Goal: Information Seeking & Learning: Learn about a topic

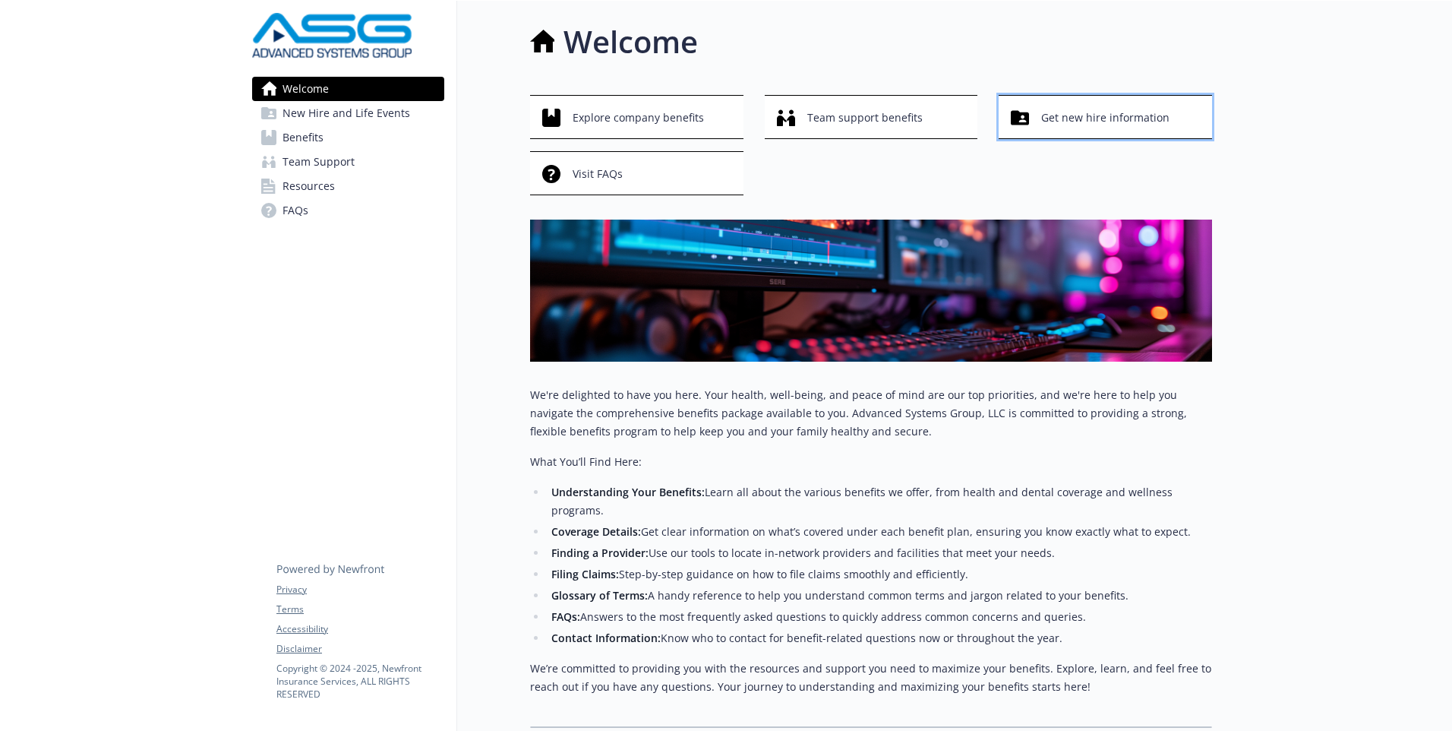
click at [1065, 120] on span "Get new hire information" at bounding box center [1105, 117] width 128 height 29
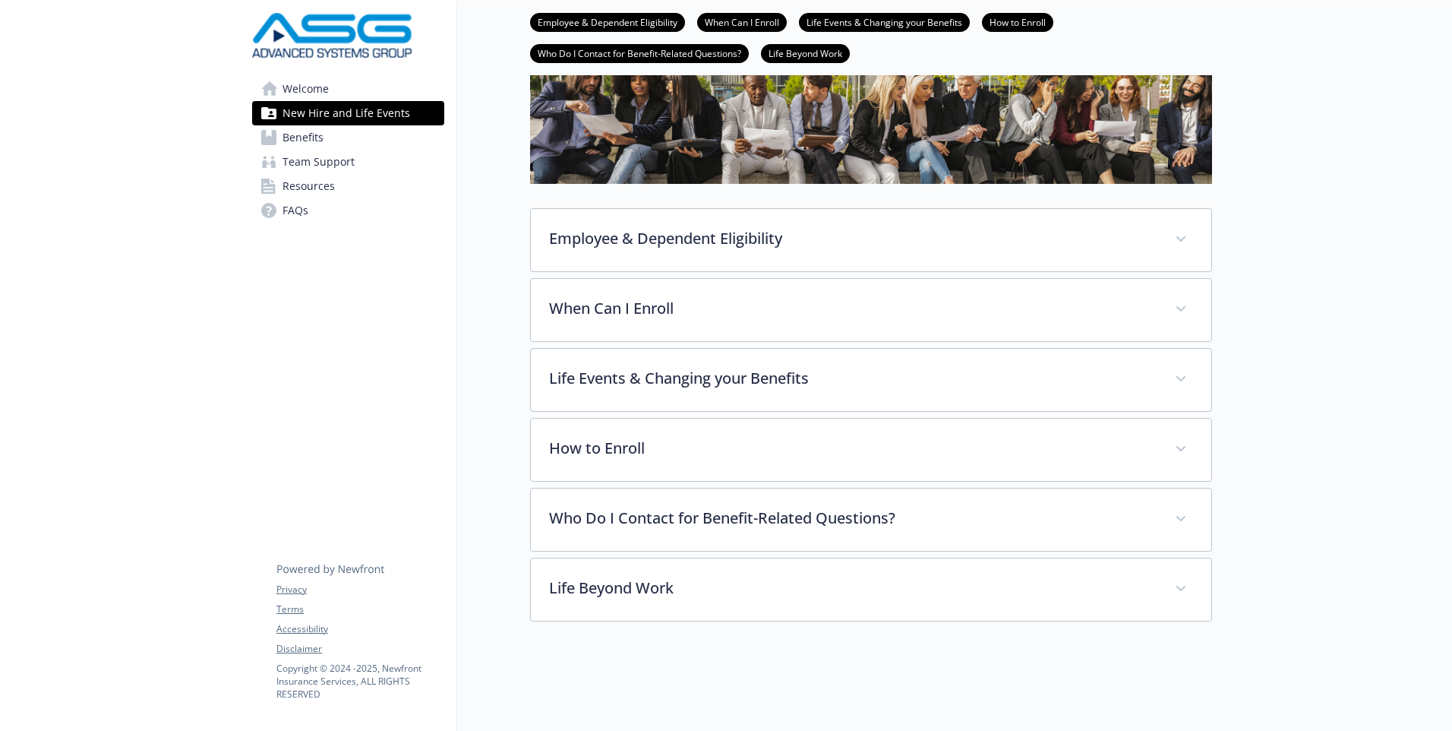
scroll to position [127, 0]
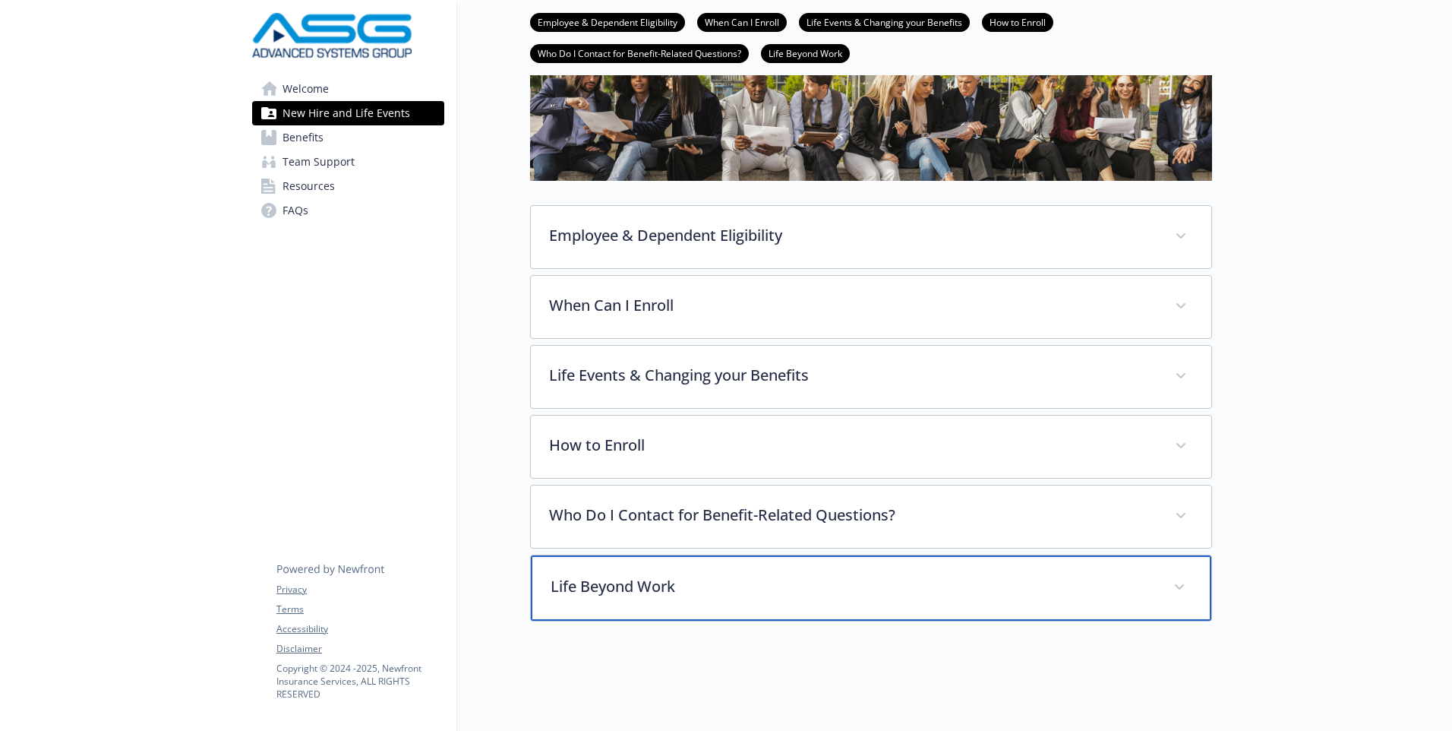
click at [658, 576] on p "Life Beyond Work" at bounding box center [853, 586] width 604 height 23
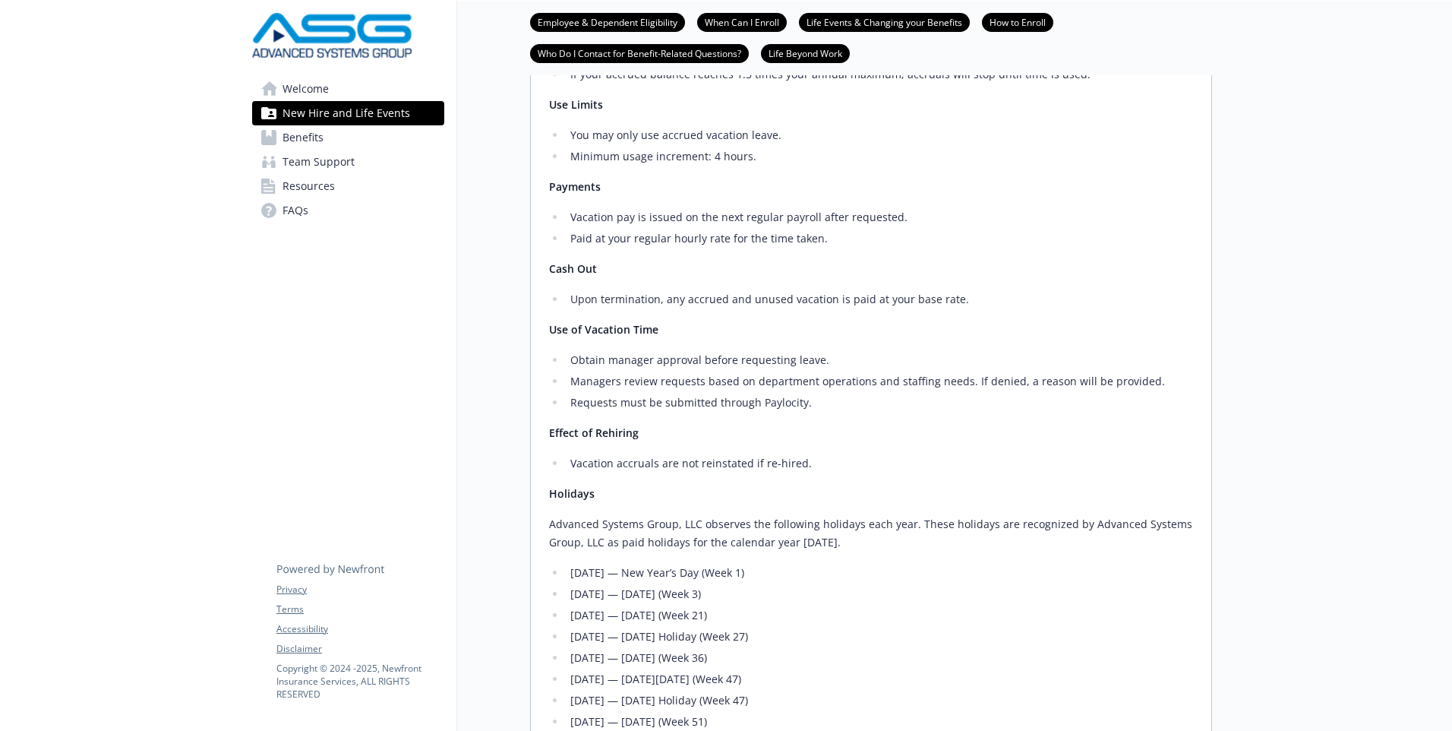
scroll to position [1299, 0]
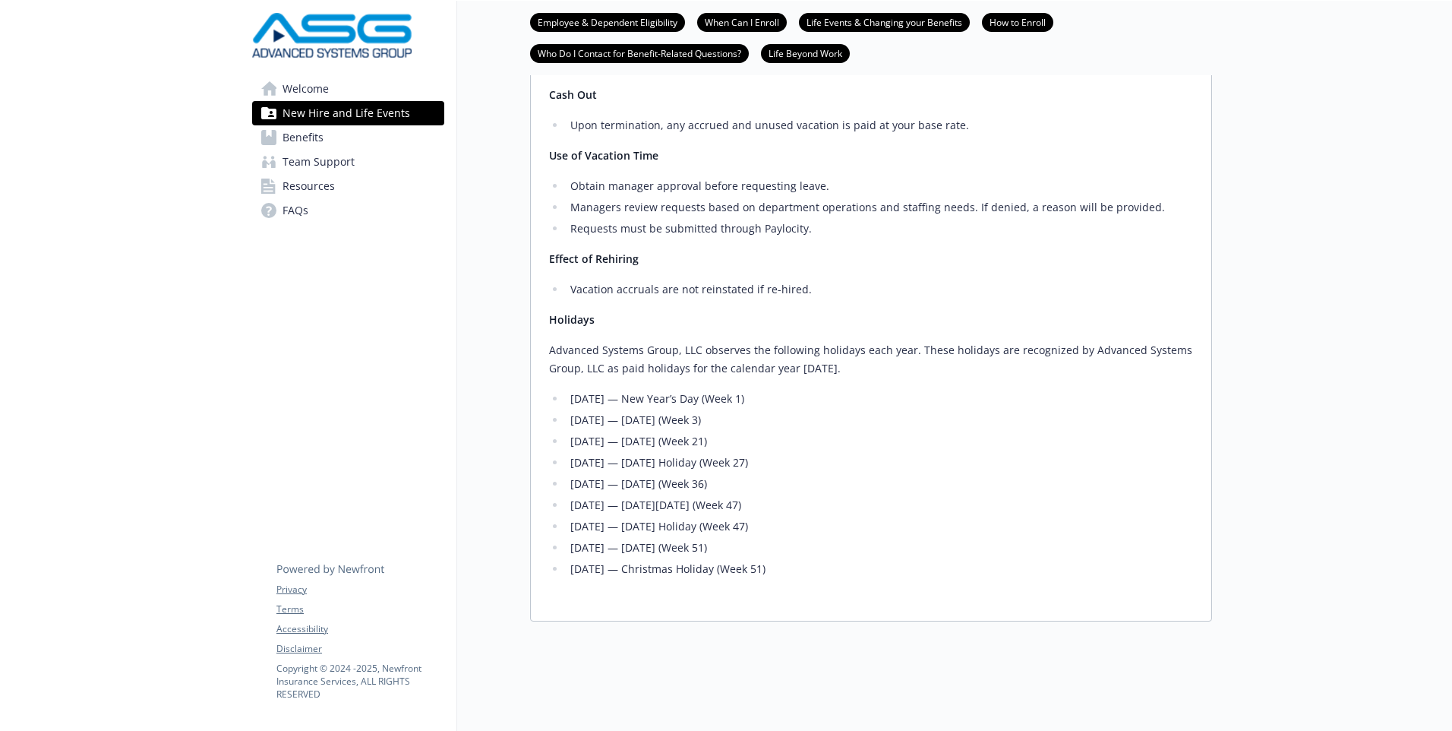
click at [305, 142] on span "Benefits" at bounding box center [302, 137] width 41 height 24
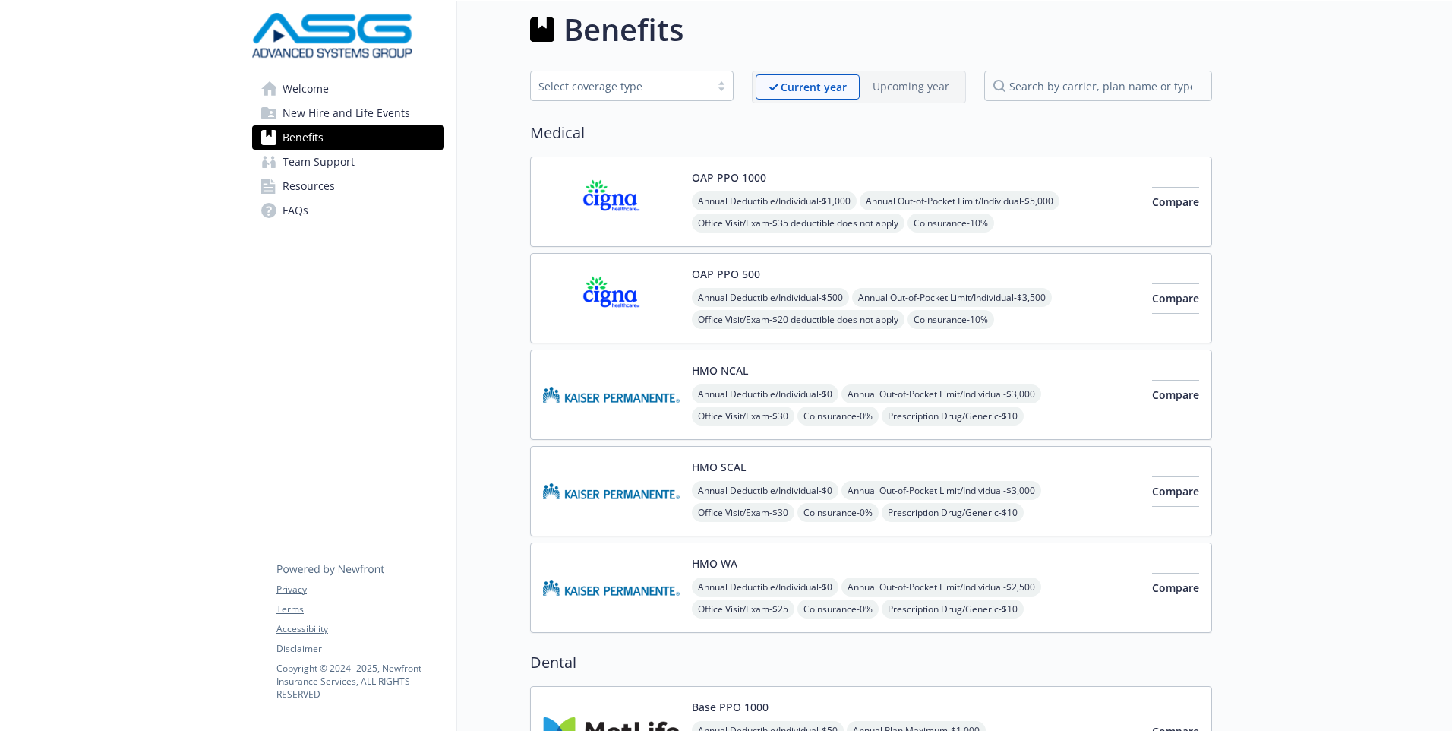
scroll to position [1296, 0]
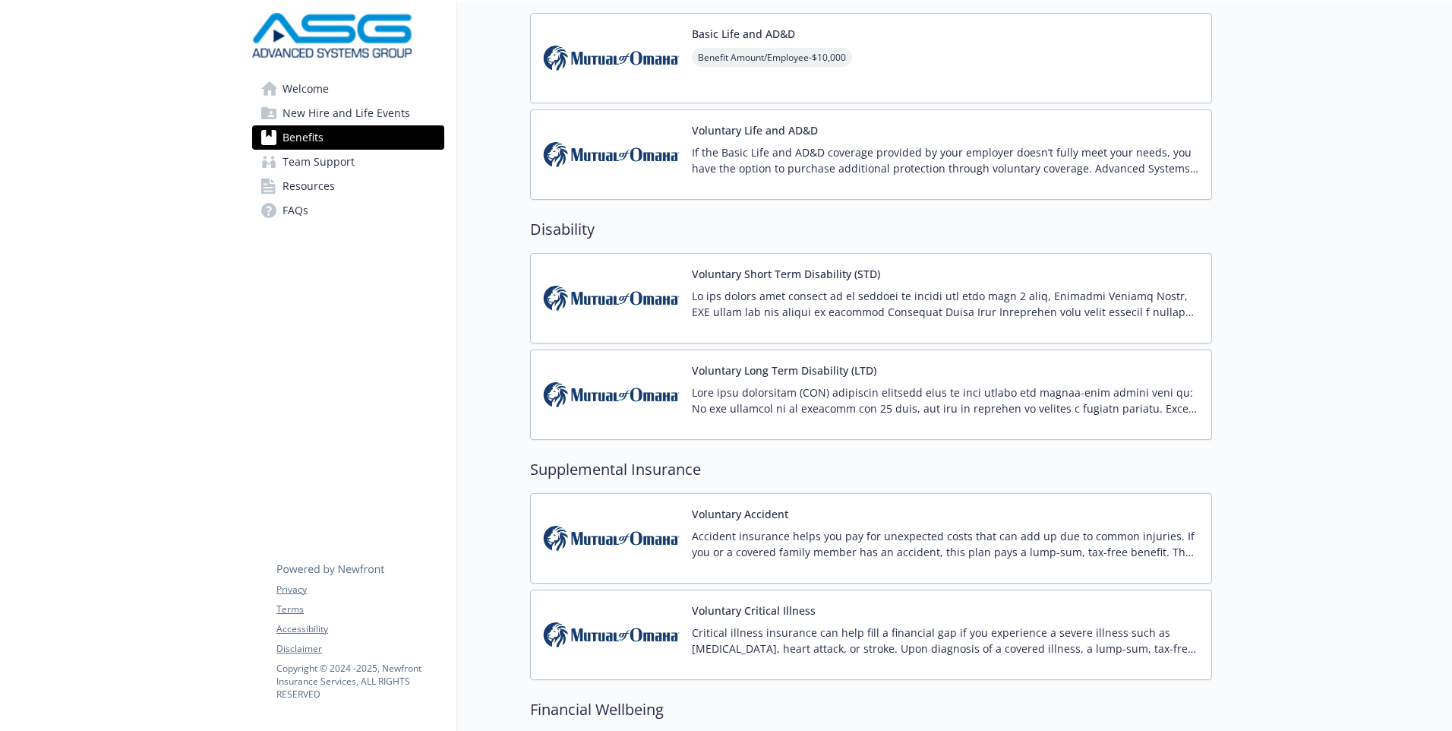
click at [782, 303] on p at bounding box center [945, 304] width 507 height 32
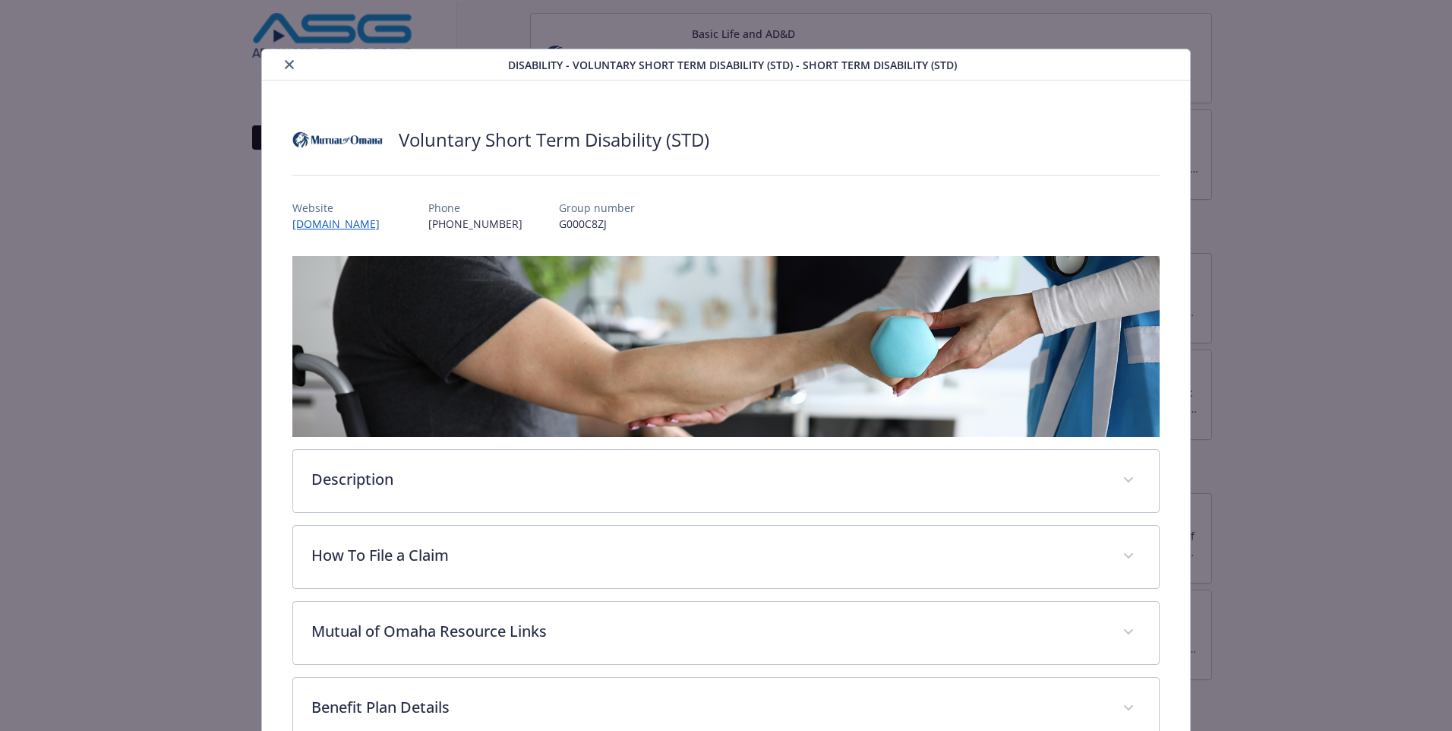
click at [286, 60] on icon "close" at bounding box center [289, 64] width 9 height 9
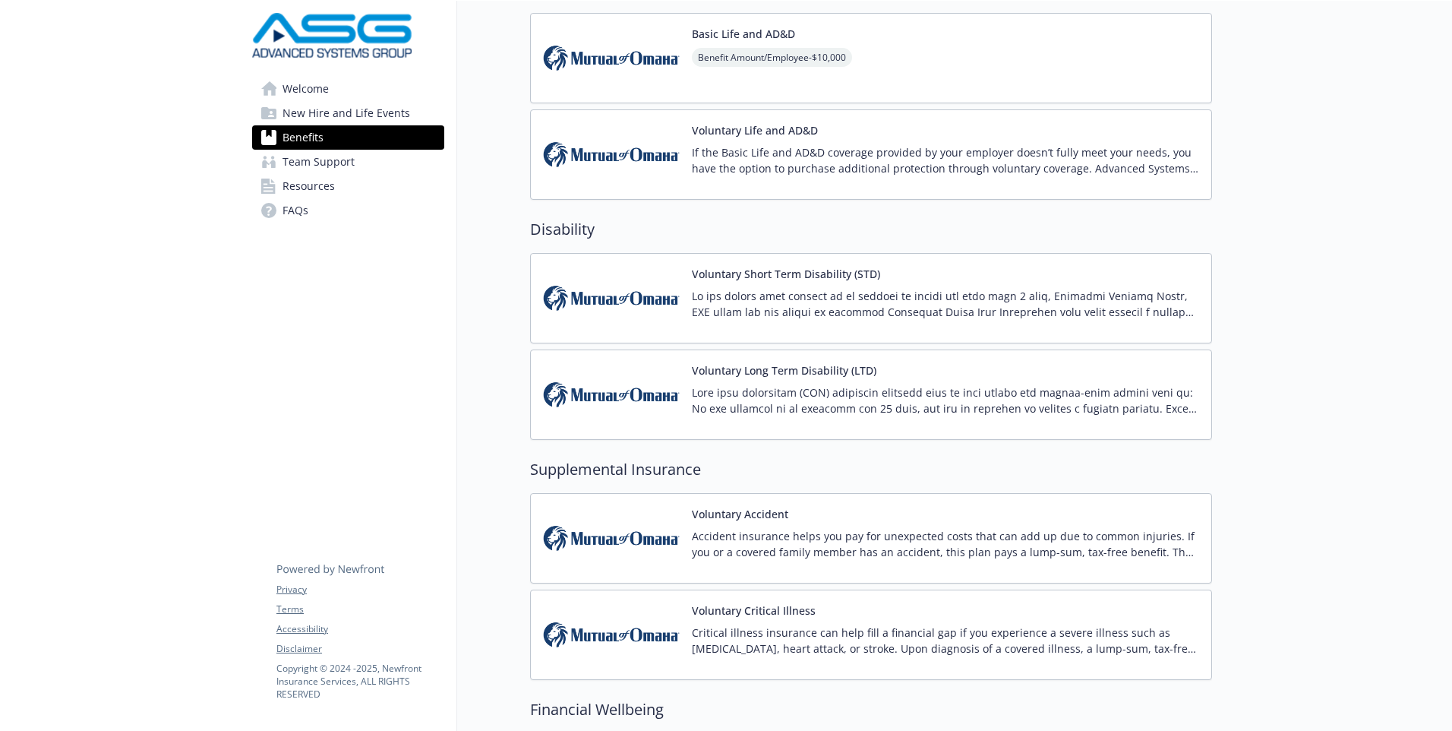
click at [330, 166] on span "Team Support" at bounding box center [318, 162] width 72 height 24
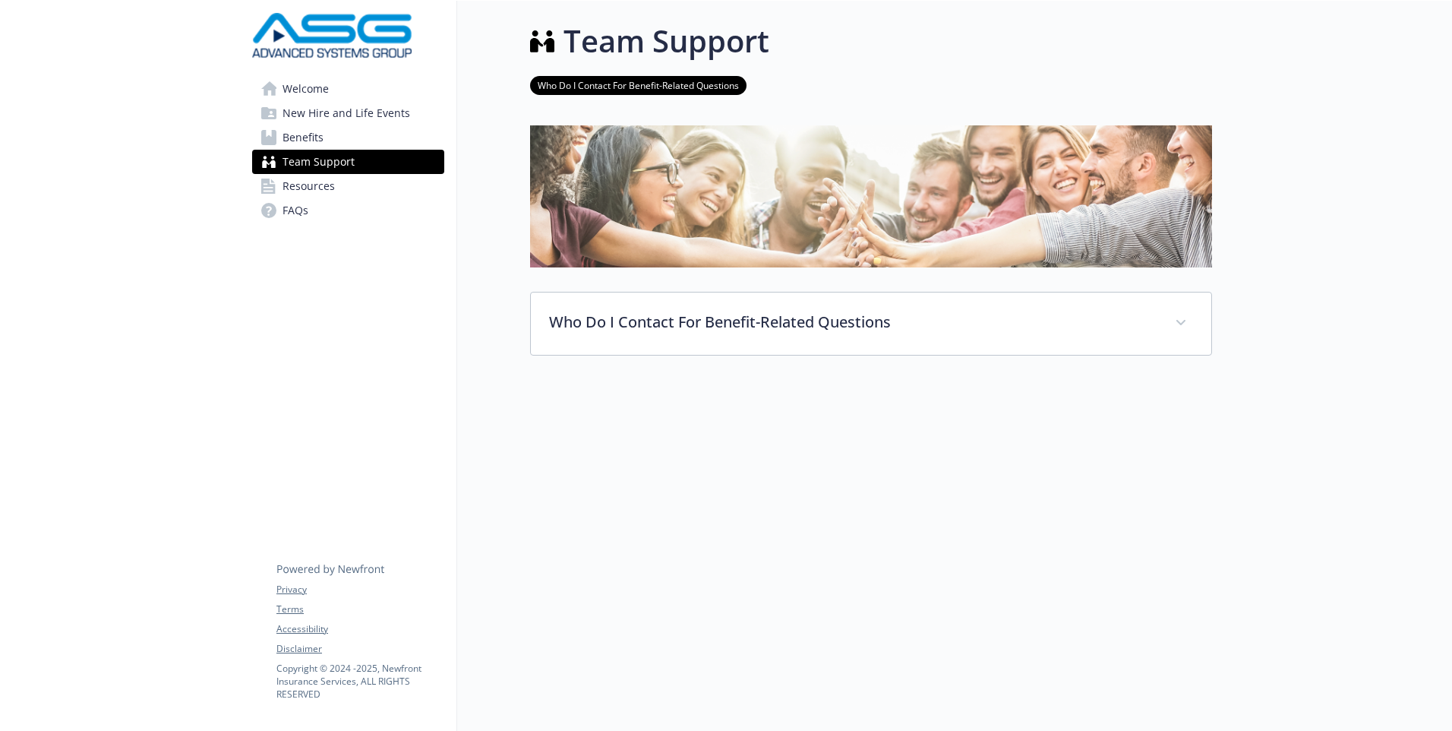
scroll to position [12, 0]
click at [324, 89] on span "Welcome" at bounding box center [305, 89] width 46 height 24
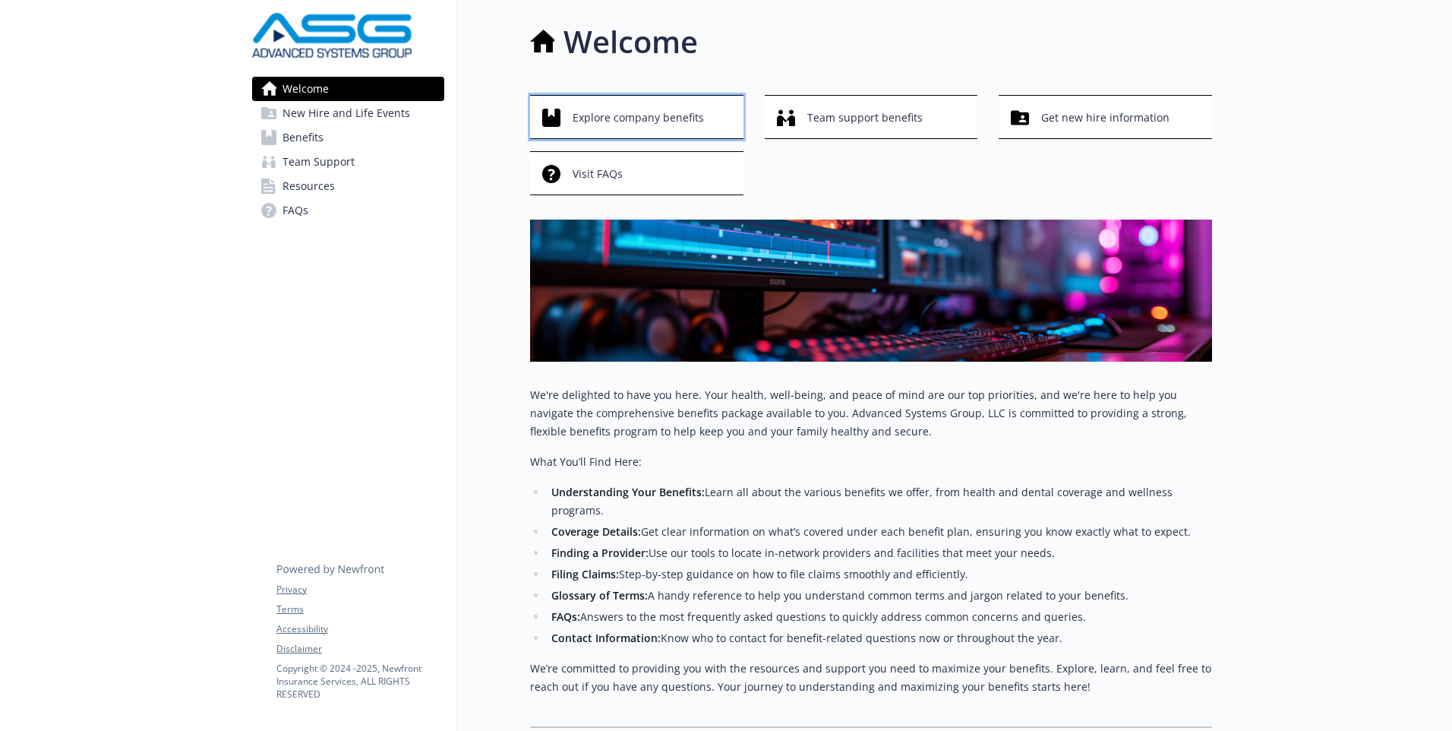
click at [602, 113] on span "Explore company benefits" at bounding box center [638, 117] width 131 height 29
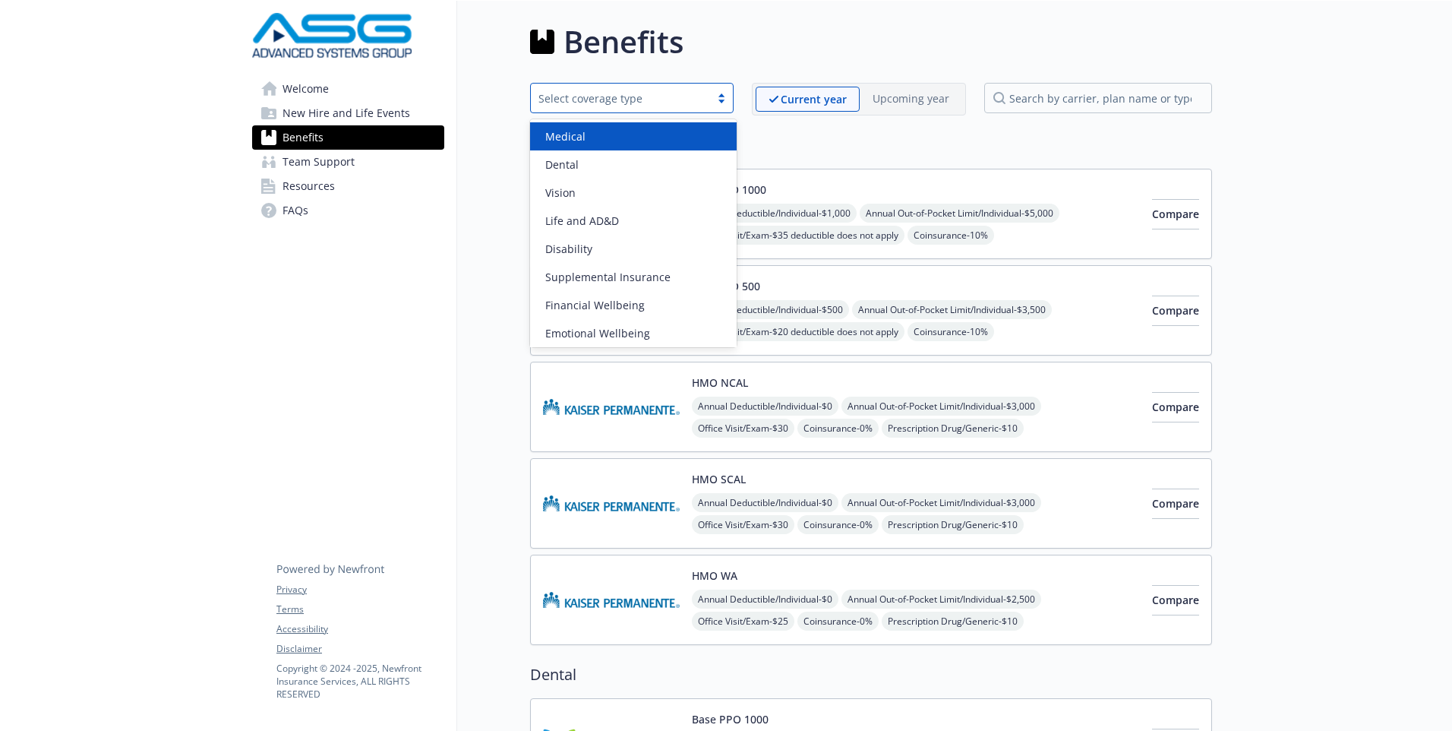
click at [727, 93] on div at bounding box center [721, 98] width 23 height 12
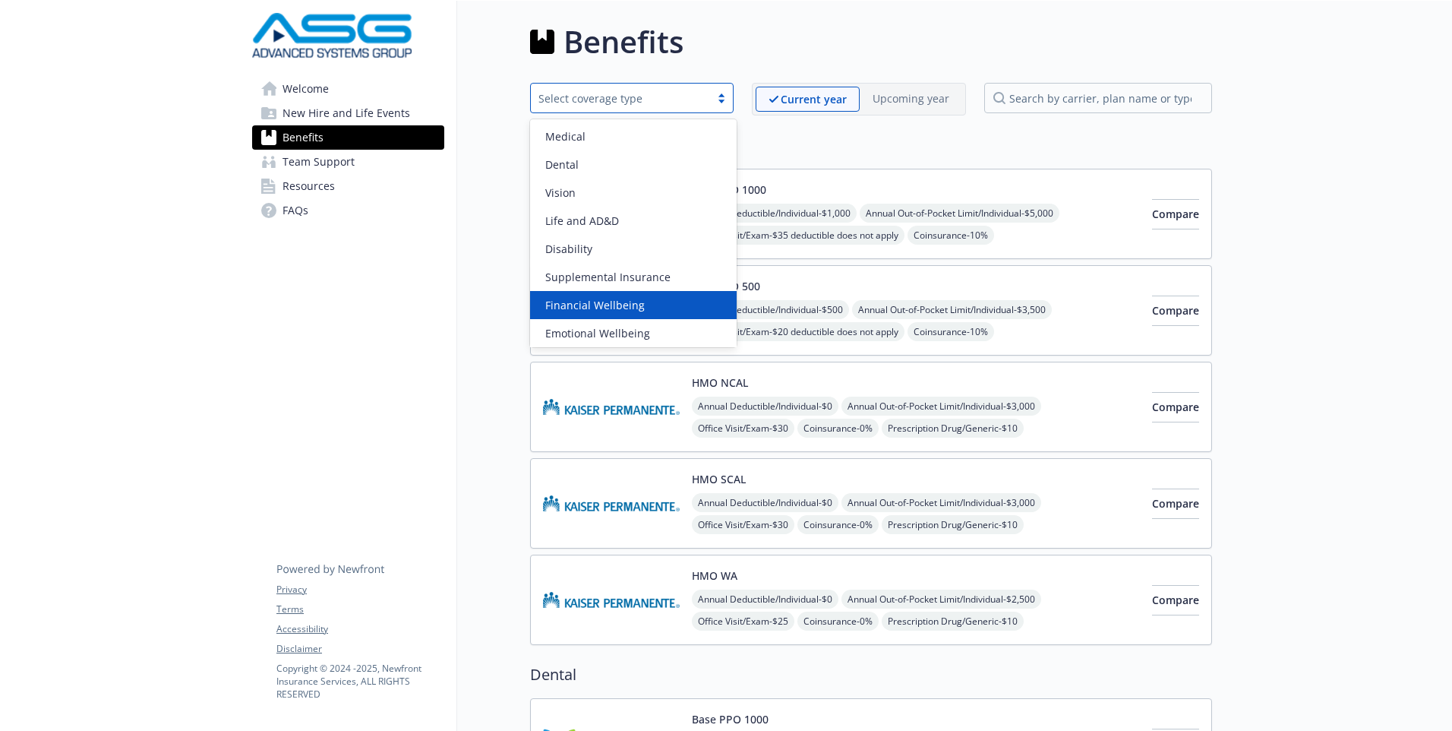
click at [634, 298] on span "Financial Wellbeing" at bounding box center [594, 305] width 99 height 16
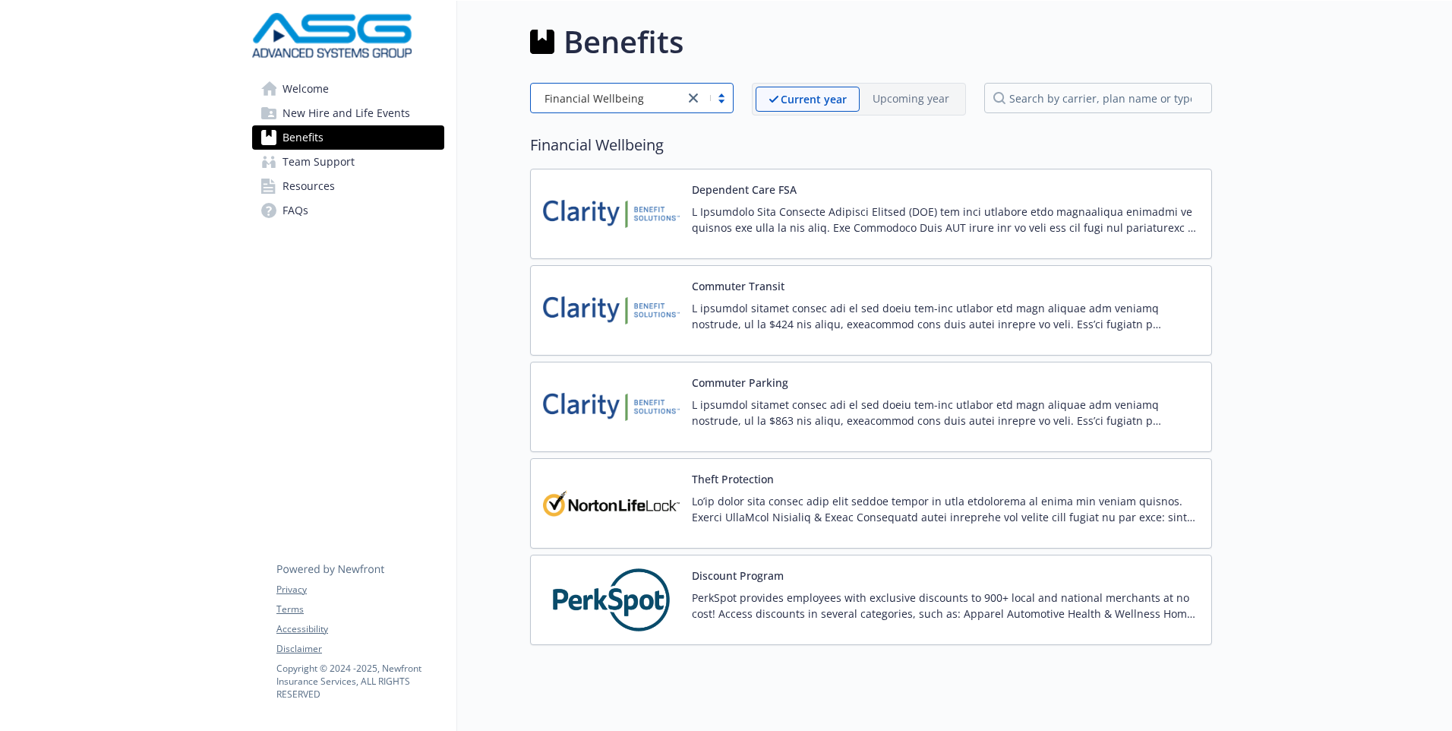
click at [727, 98] on div at bounding box center [708, 98] width 49 height 18
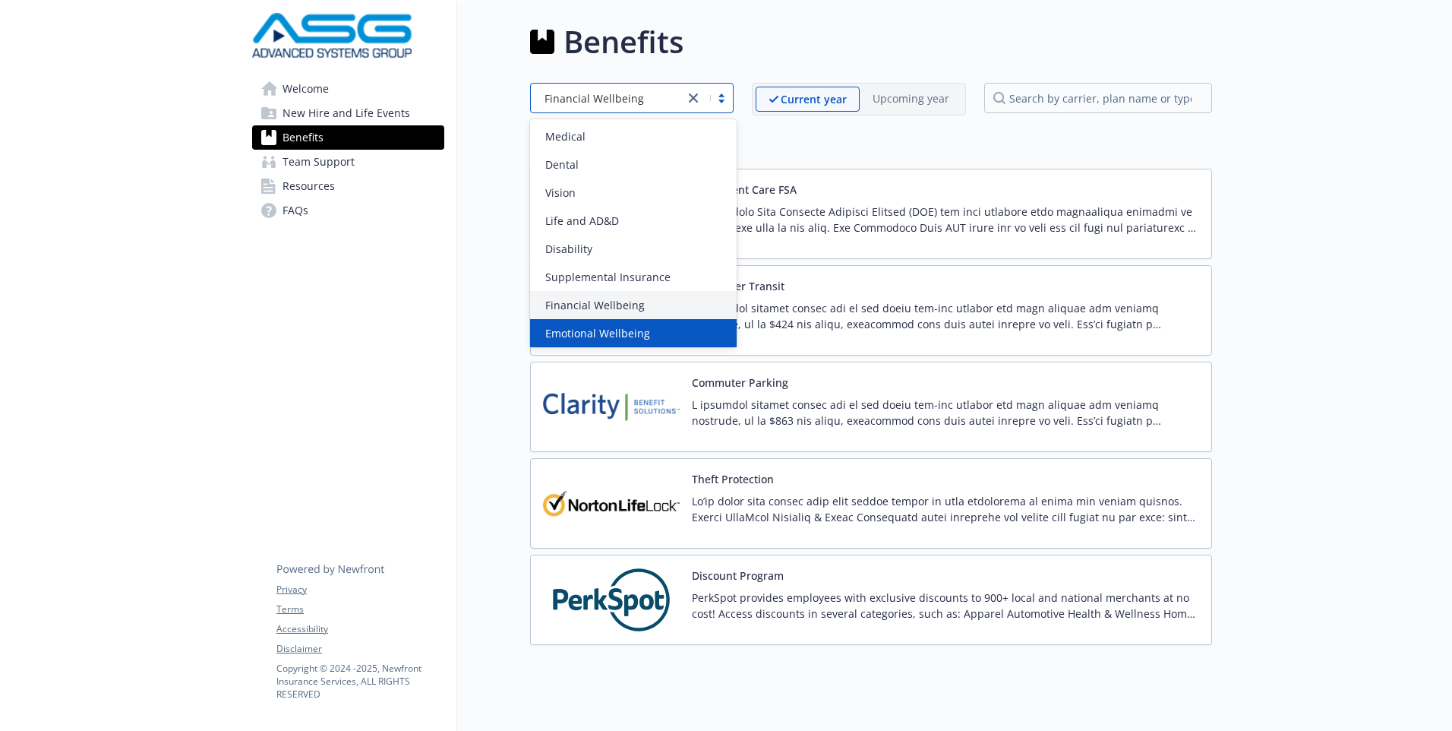
click at [602, 328] on span "Emotional Wellbeing" at bounding box center [597, 333] width 105 height 16
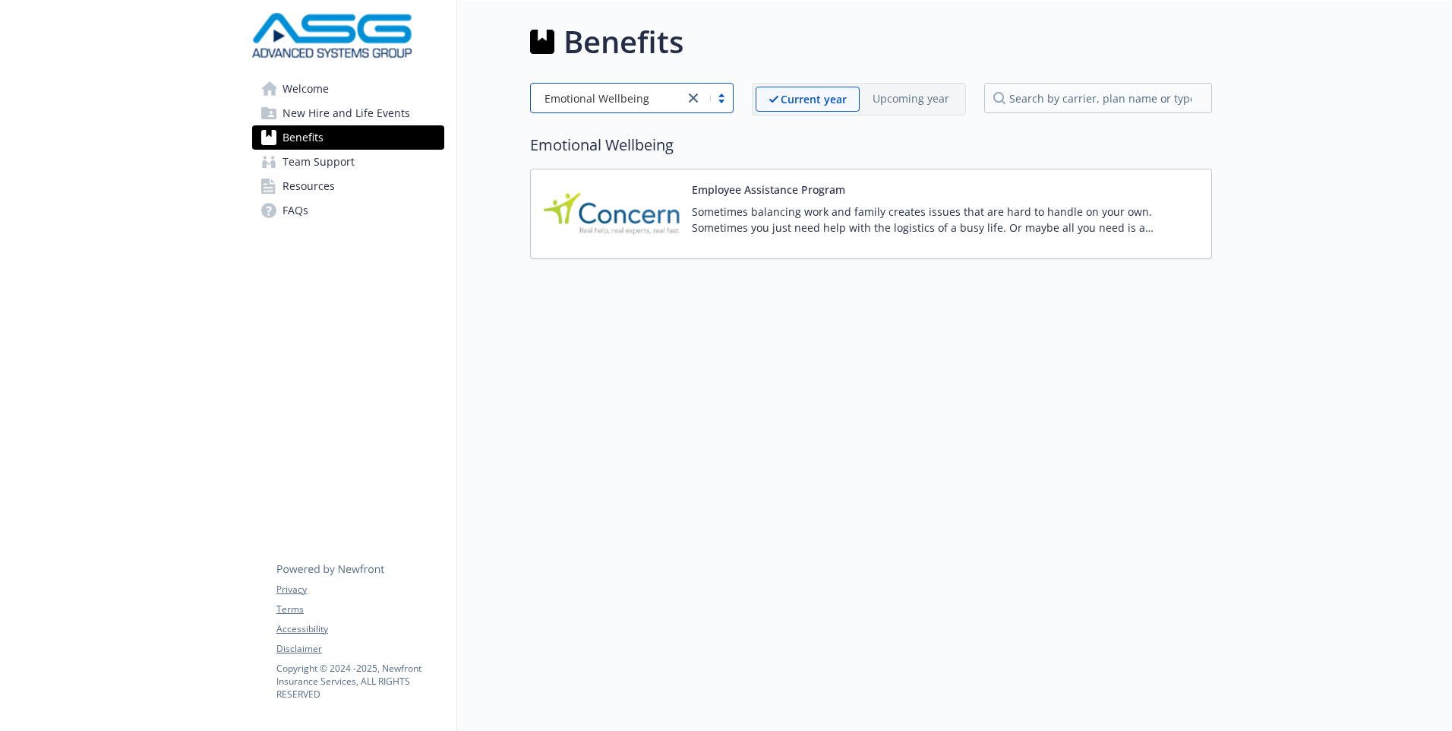
click at [724, 96] on div at bounding box center [708, 98] width 49 height 18
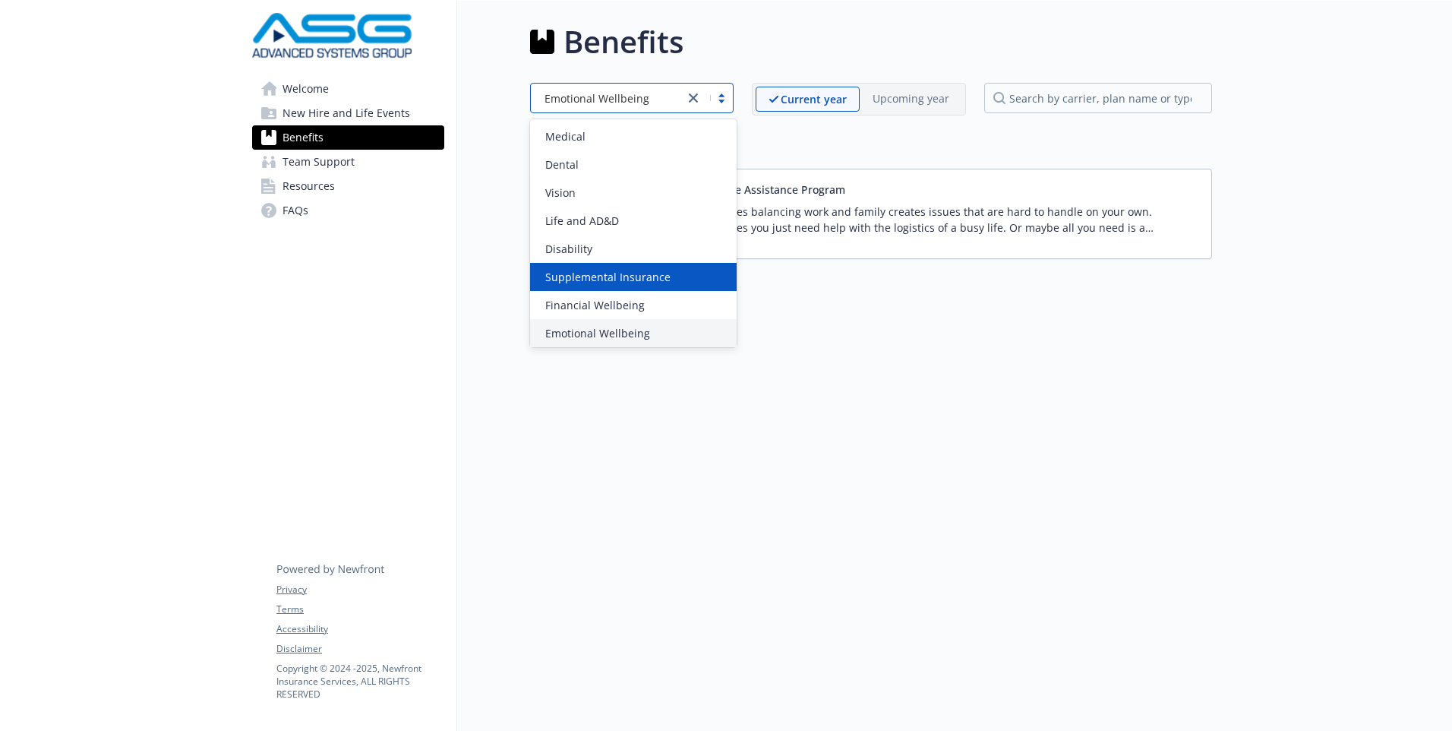
click at [624, 274] on span "Supplemental Insurance" at bounding box center [607, 277] width 125 height 16
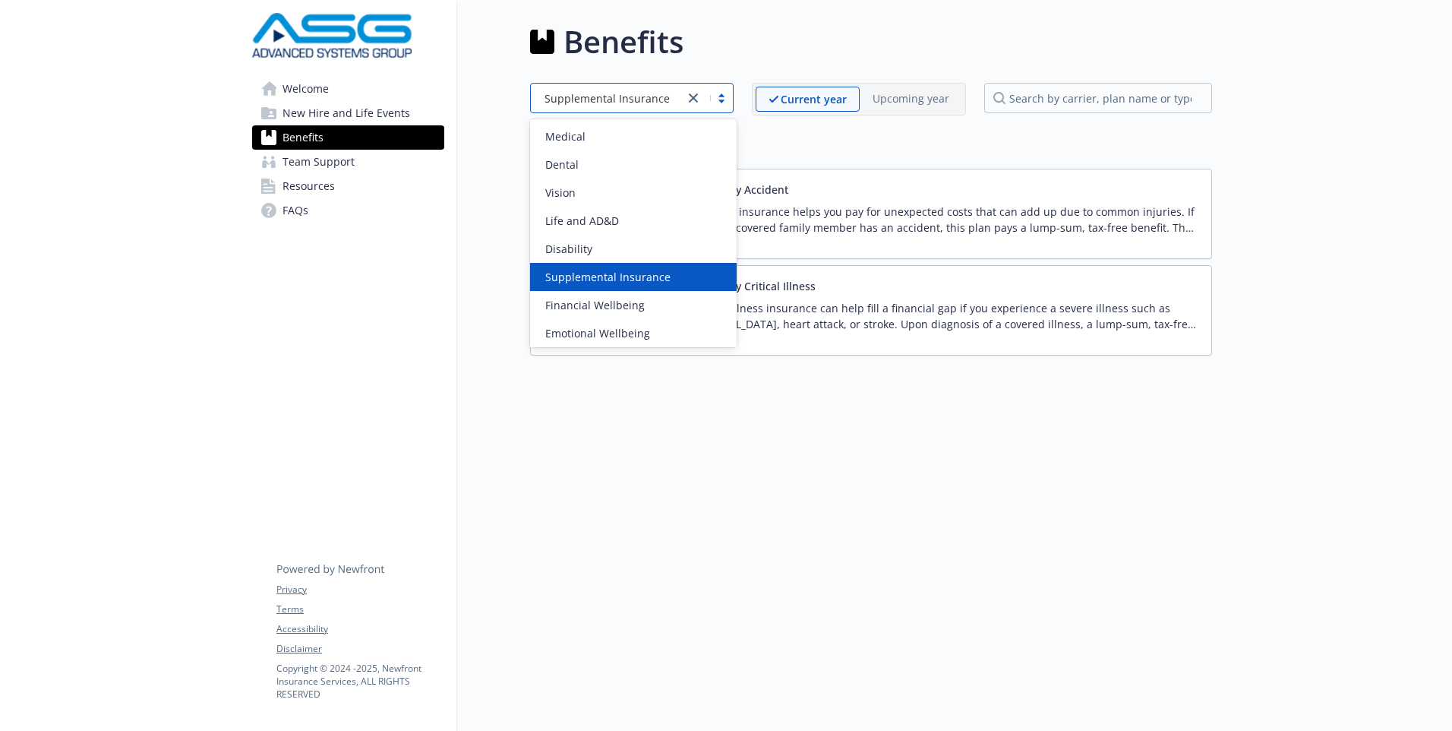
click at [728, 93] on div at bounding box center [708, 98] width 49 height 18
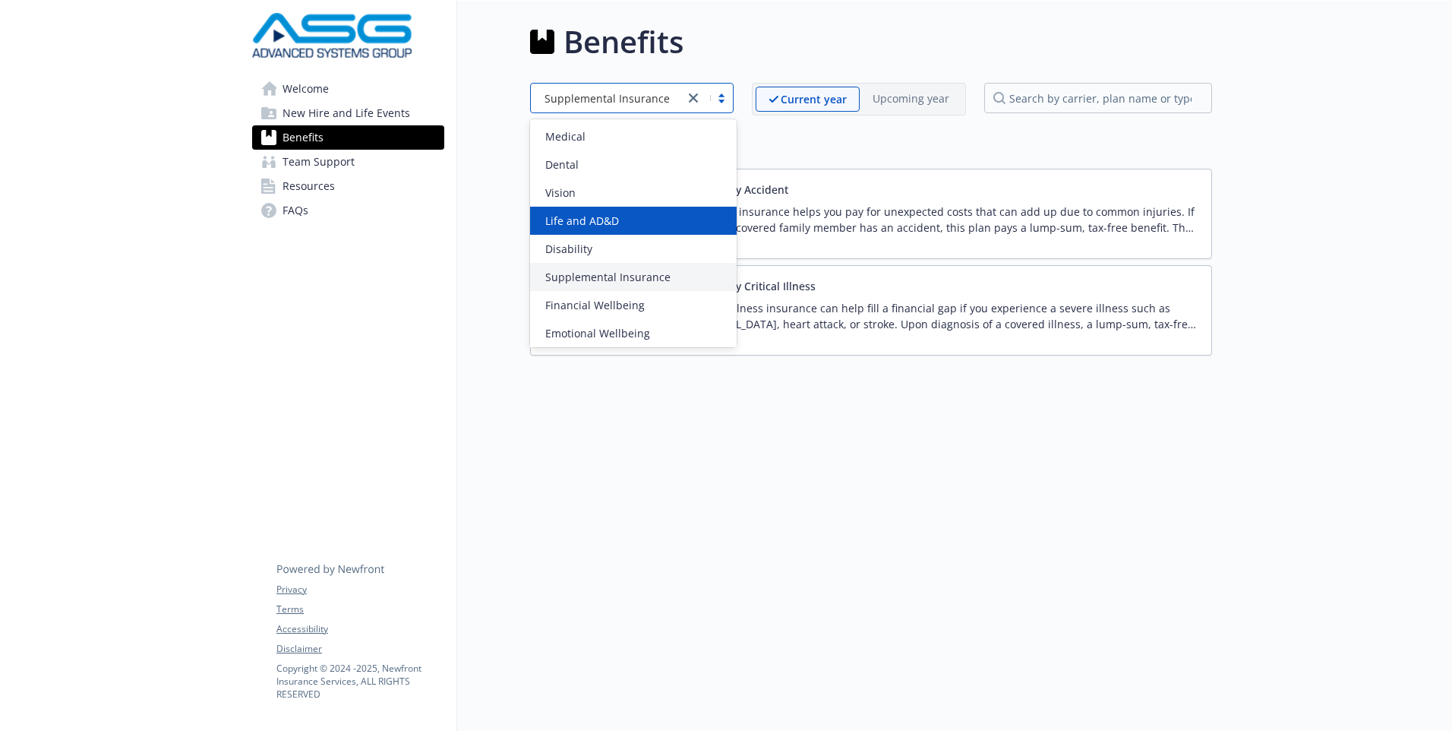
click at [597, 219] on span "Life and AD&D" at bounding box center [582, 221] width 74 height 16
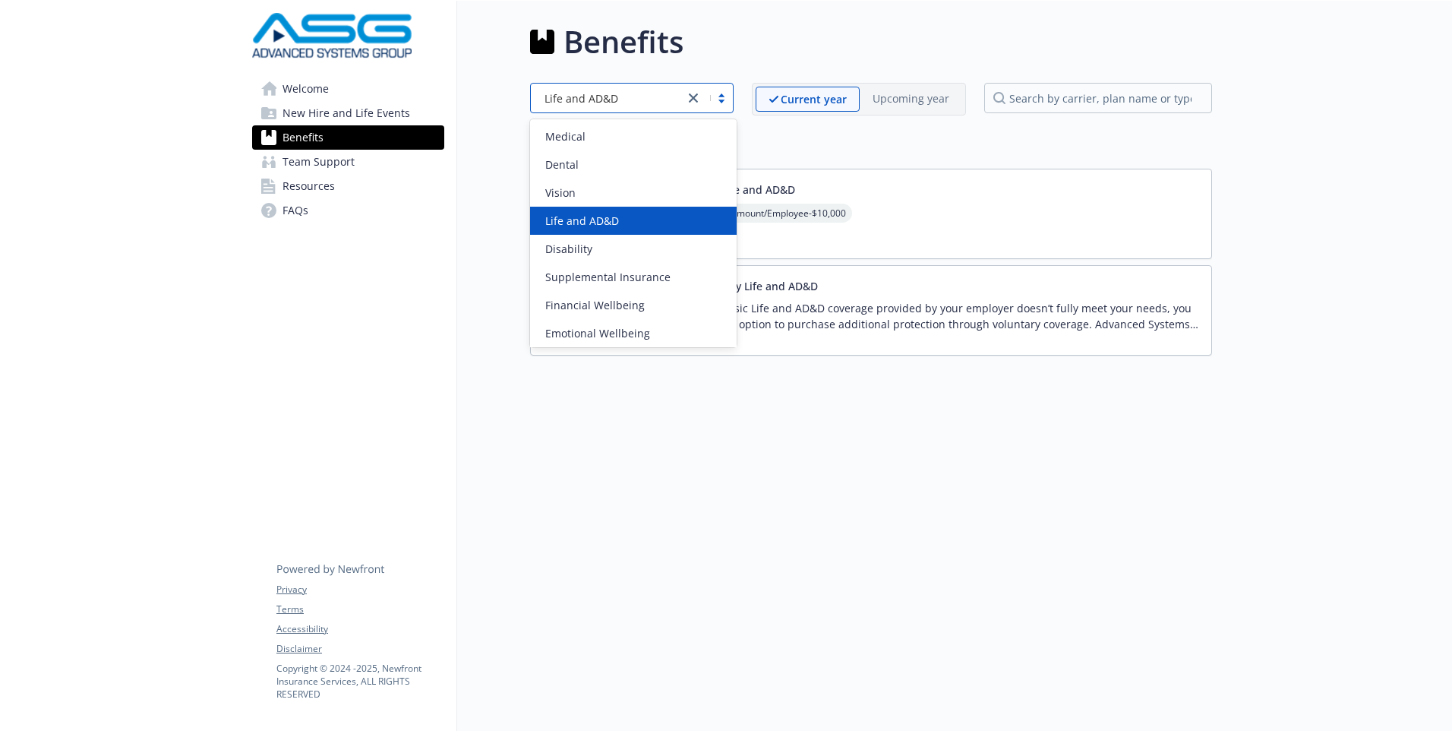
click at [724, 93] on div at bounding box center [708, 98] width 49 height 18
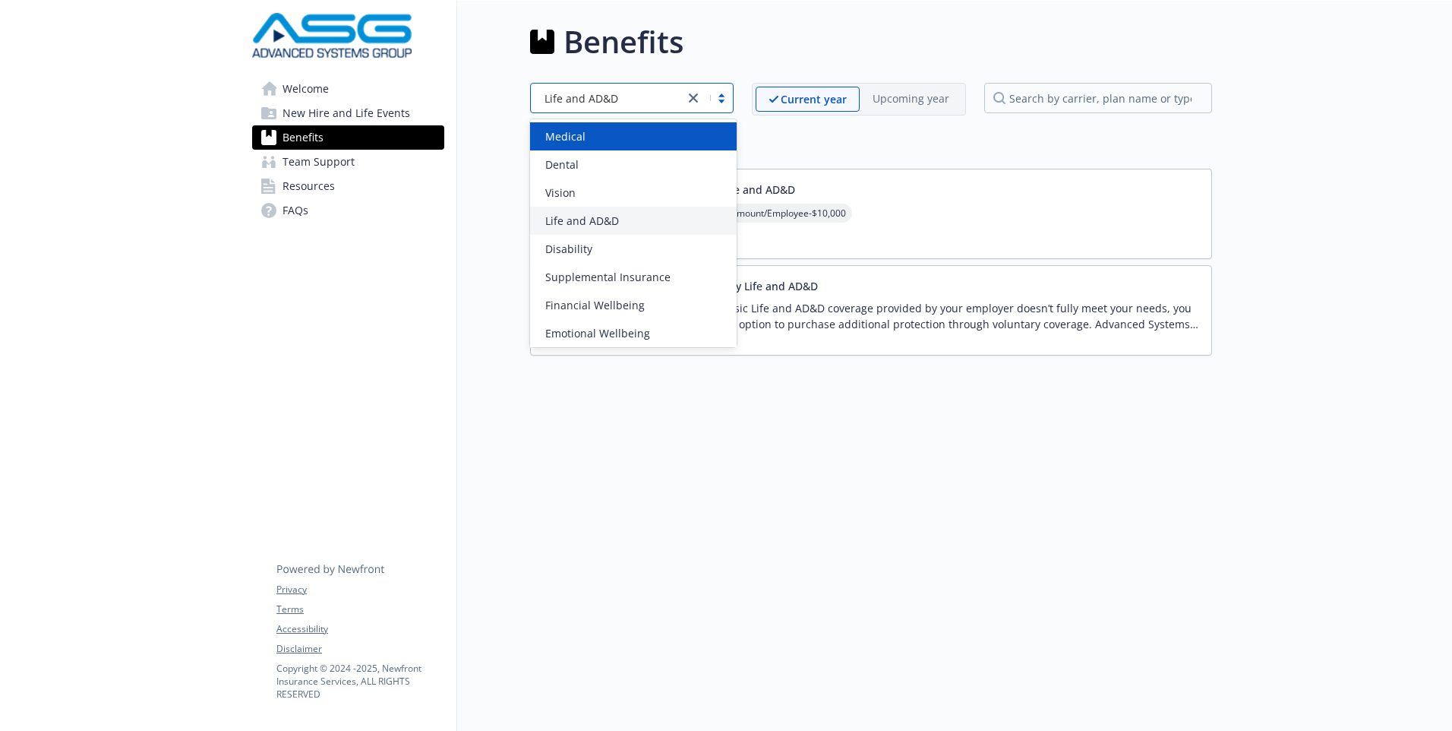
click at [644, 136] on div "Medical" at bounding box center [633, 136] width 188 height 16
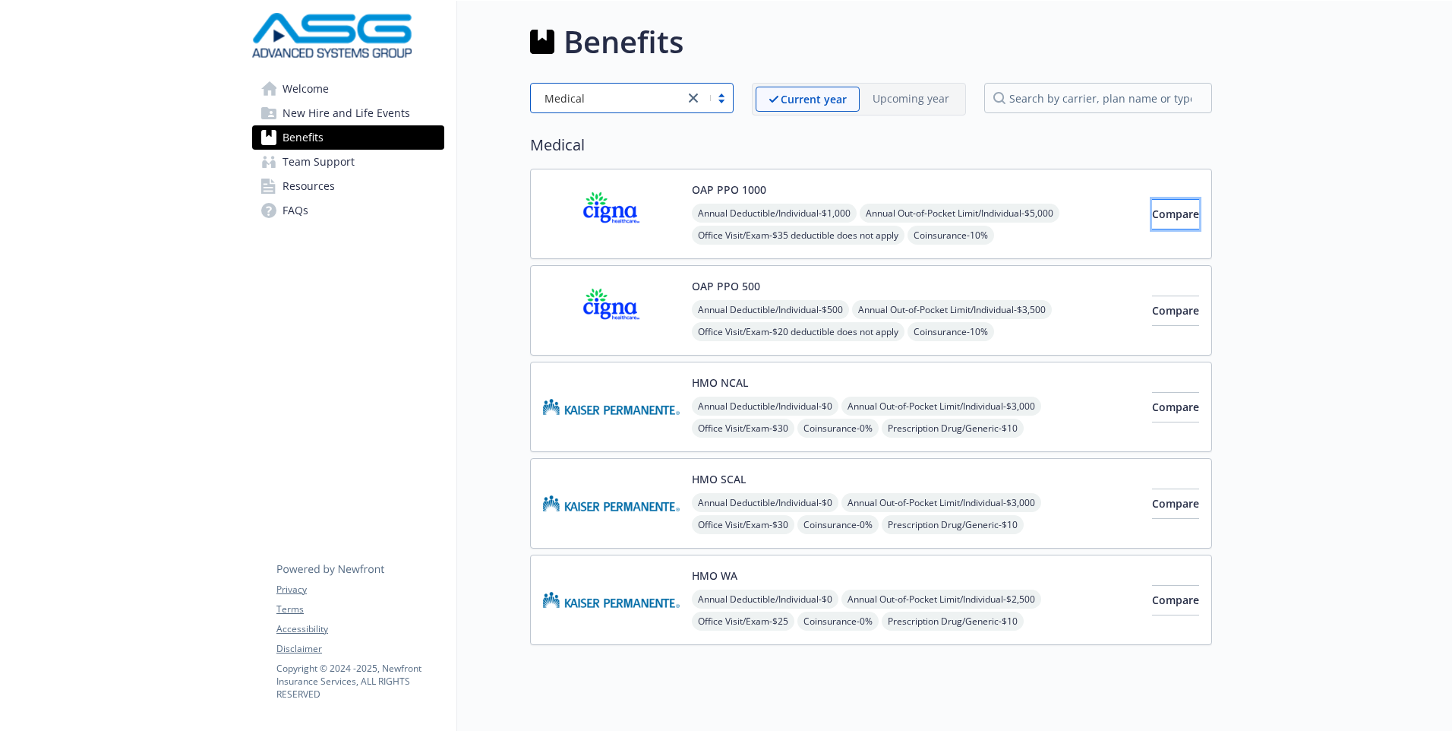
click at [1152, 216] on span "Compare" at bounding box center [1175, 214] width 47 height 14
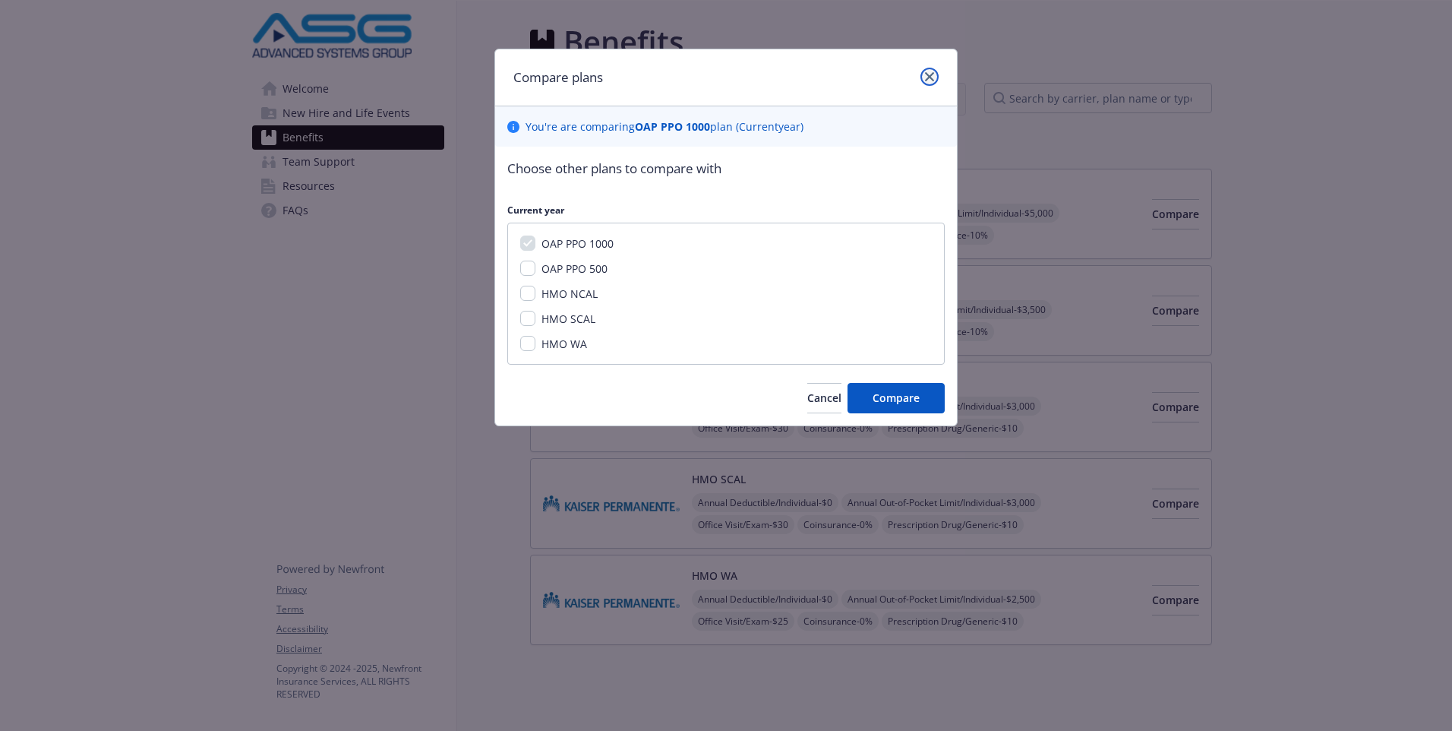
click at [933, 69] on link "close" at bounding box center [929, 77] width 18 height 18
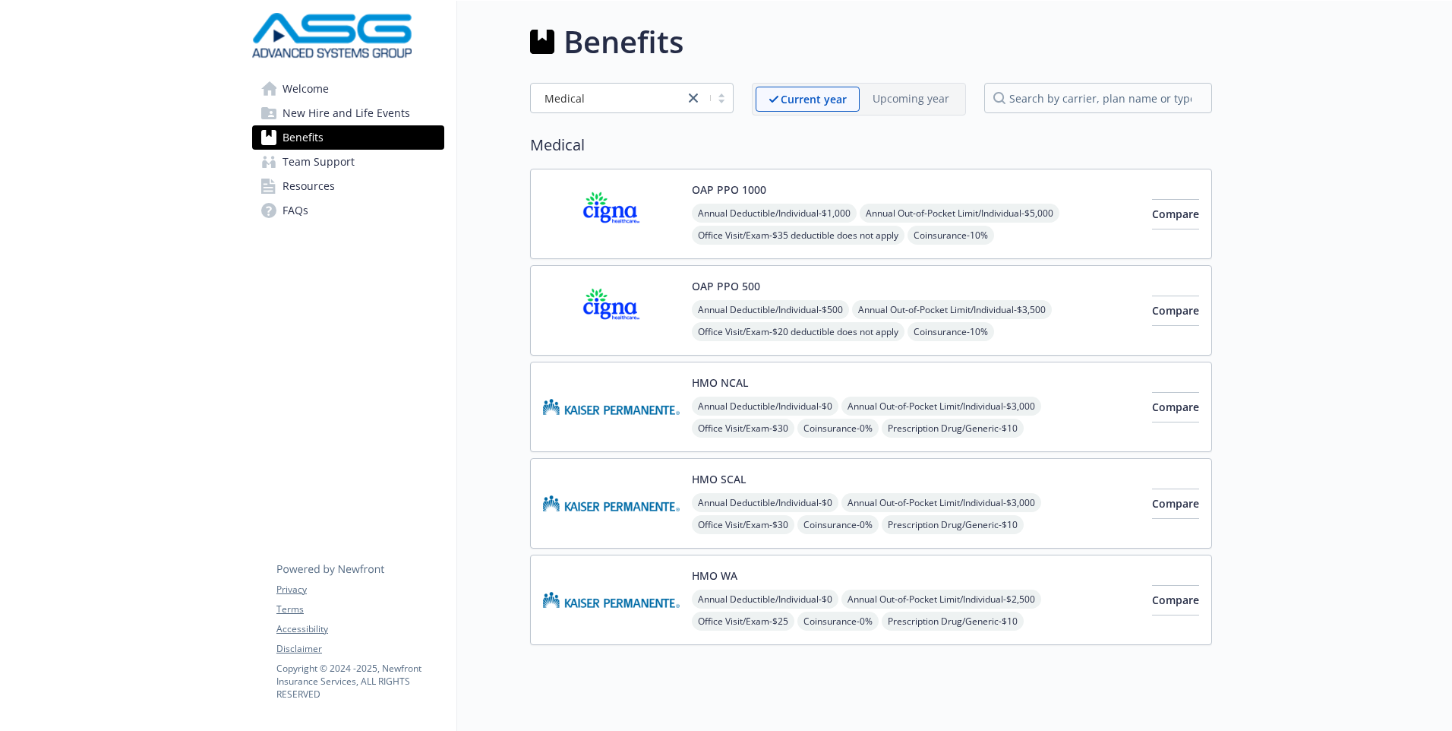
click at [330, 159] on span "Team Support" at bounding box center [318, 162] width 72 height 24
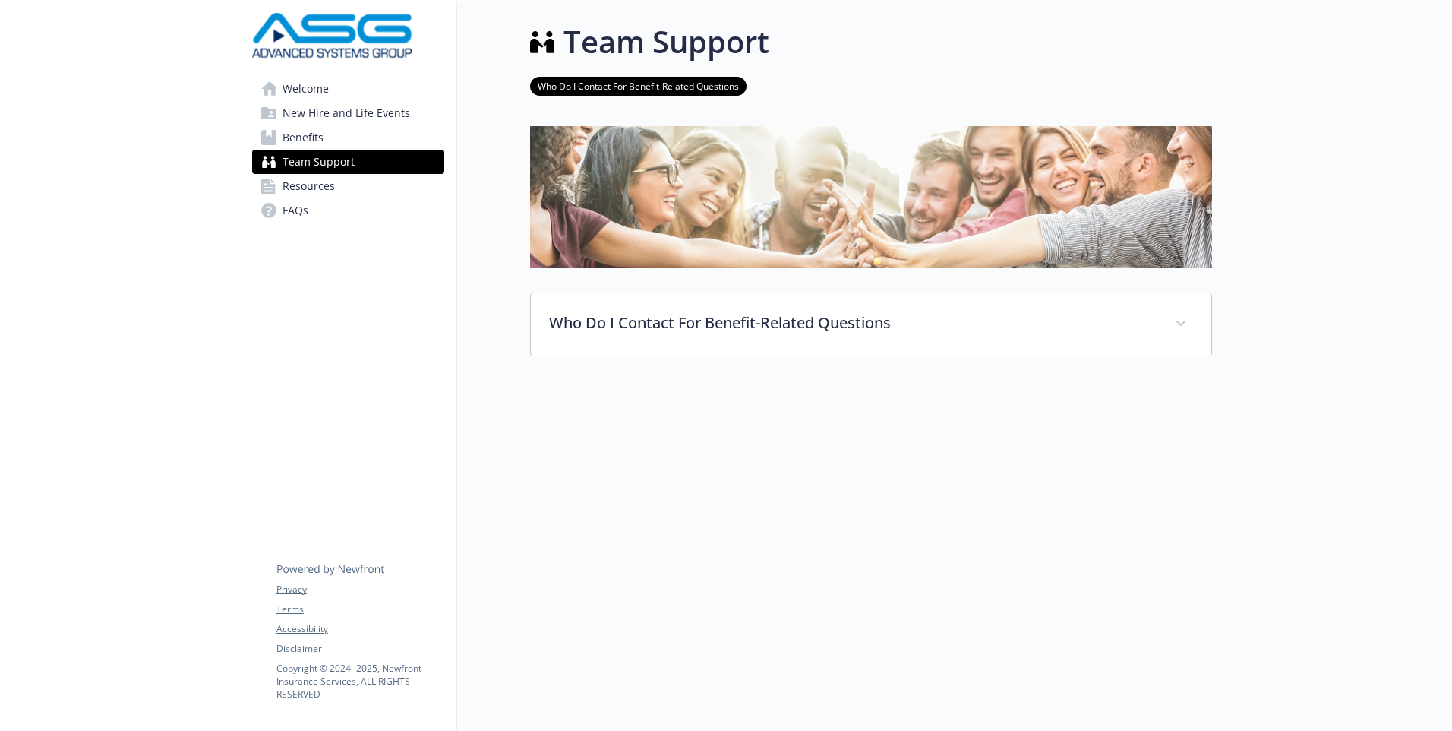
click at [317, 188] on span "Resources" at bounding box center [308, 186] width 52 height 24
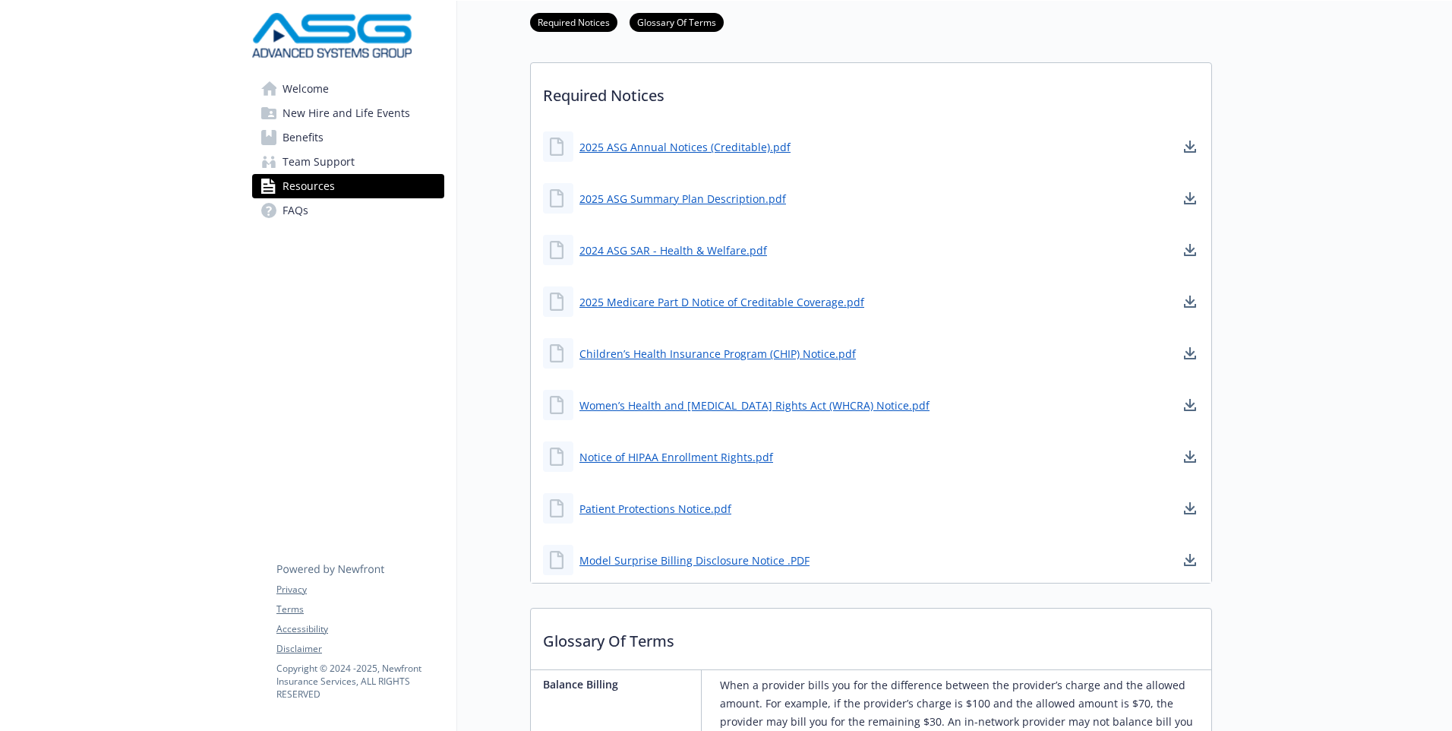
scroll to position [380, 0]
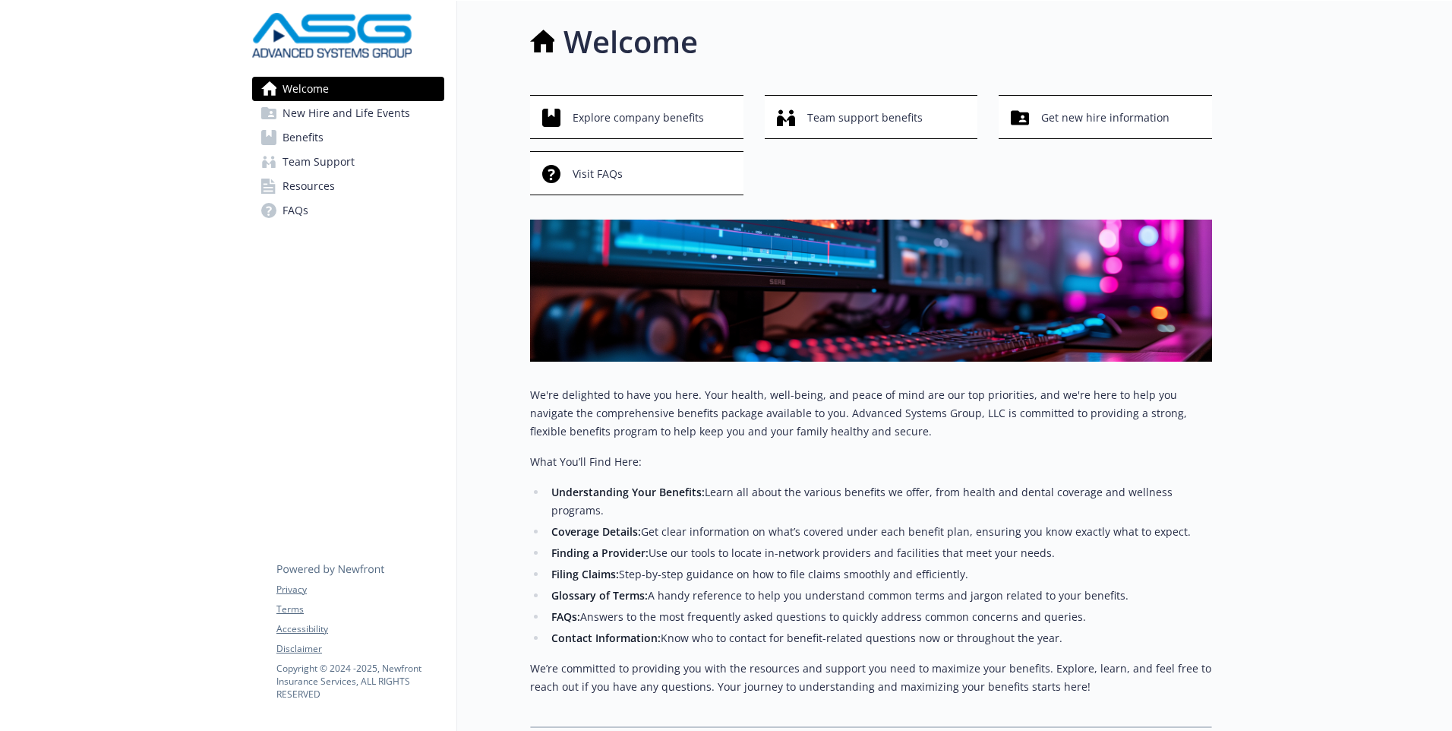
click at [333, 179] on span "Resources" at bounding box center [308, 186] width 52 height 24
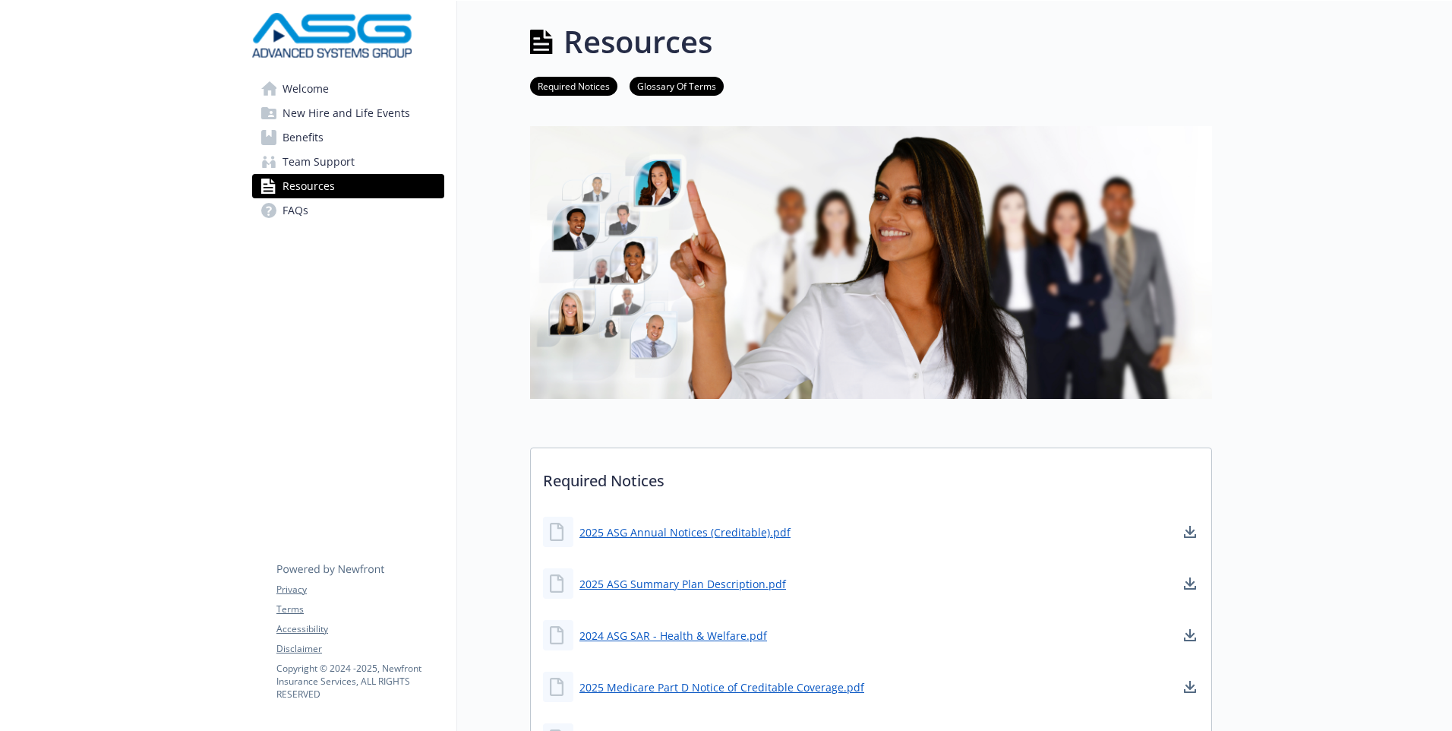
click at [342, 142] on link "Benefits" at bounding box center [348, 137] width 192 height 24
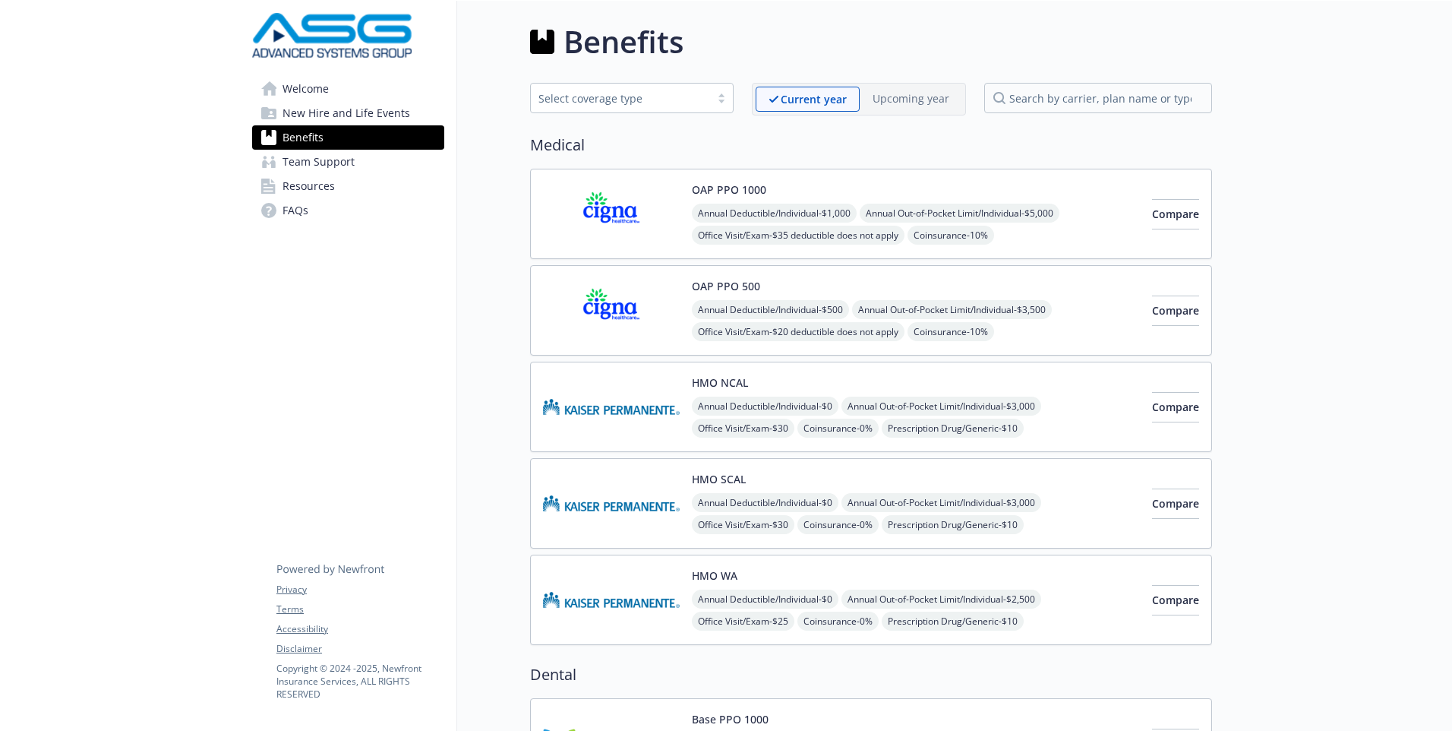
click at [605, 305] on img at bounding box center [611, 310] width 137 height 65
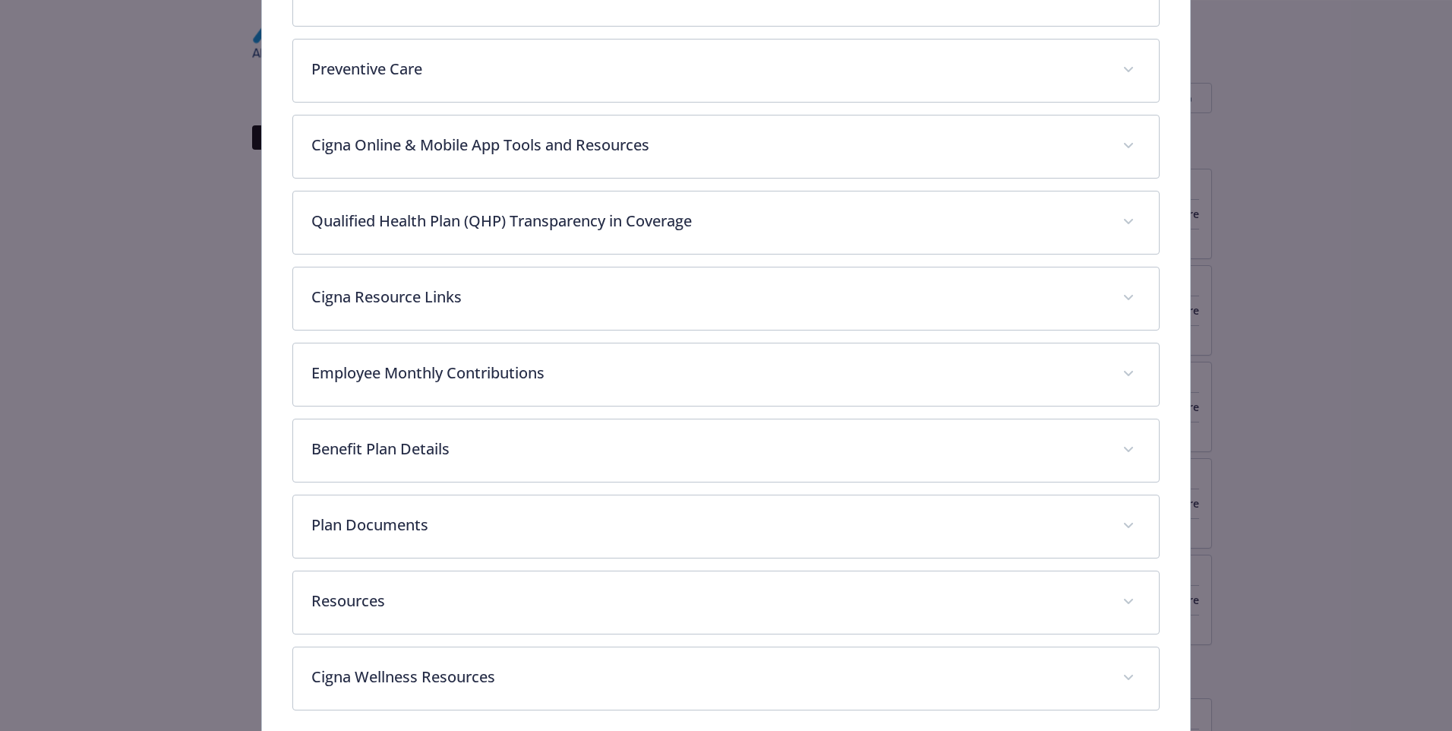
scroll to position [577, 0]
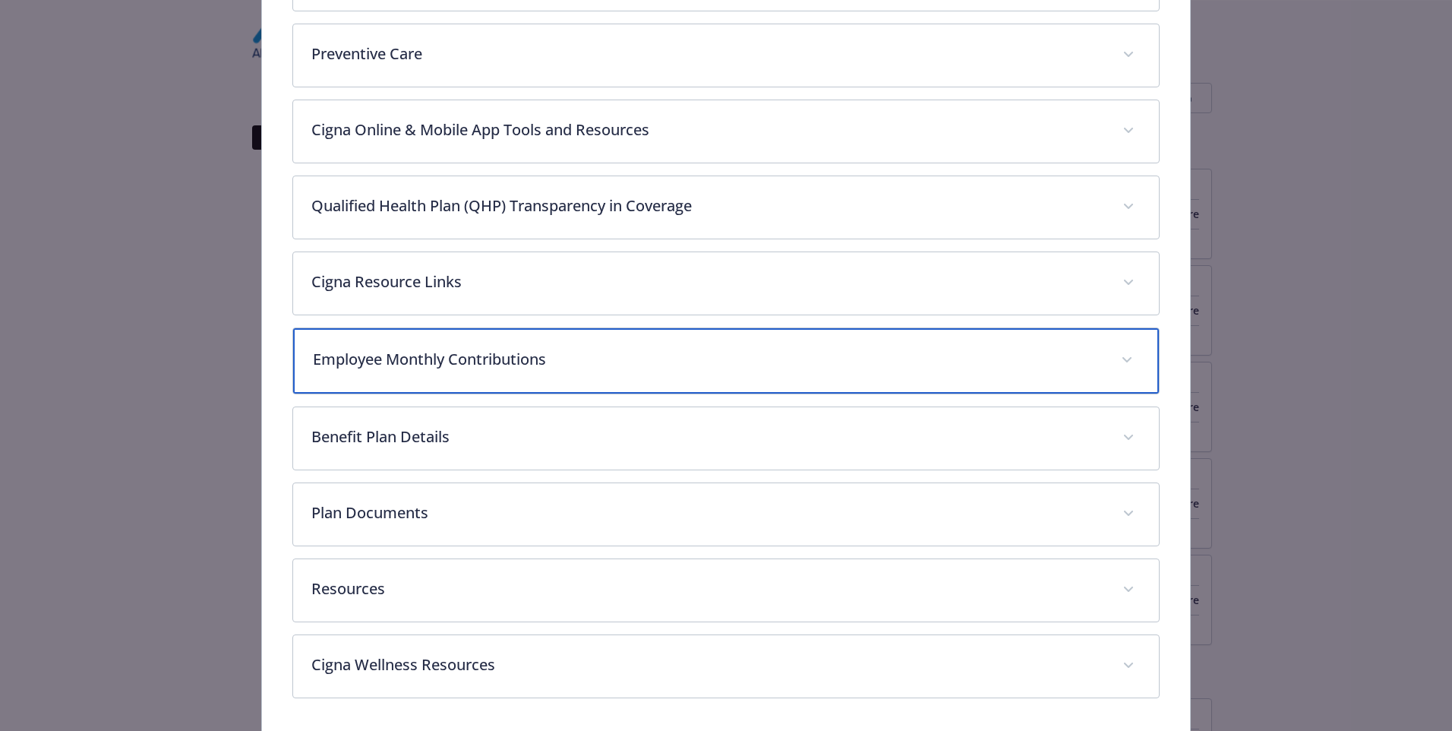
click at [521, 362] on p "Employee Monthly Contributions" at bounding box center [708, 359] width 790 height 23
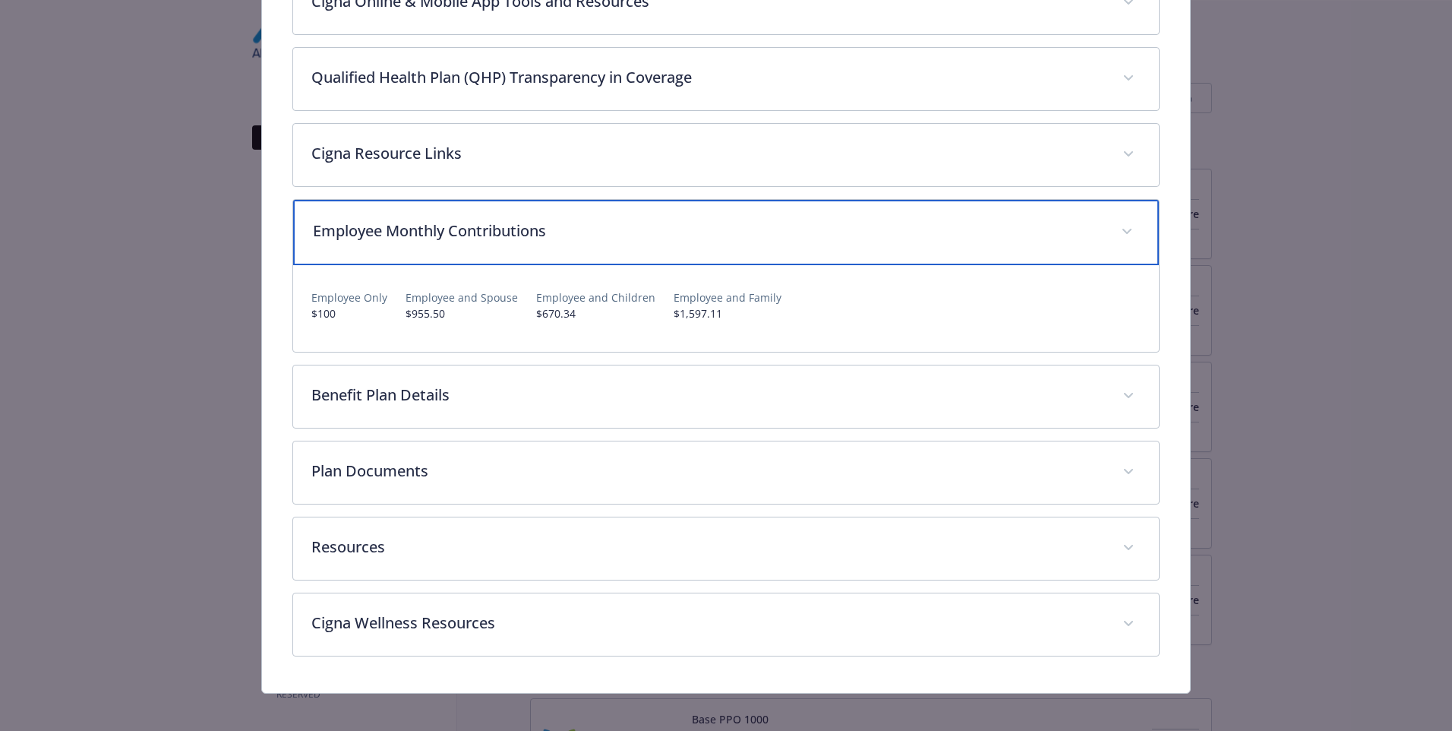
scroll to position [715, 0]
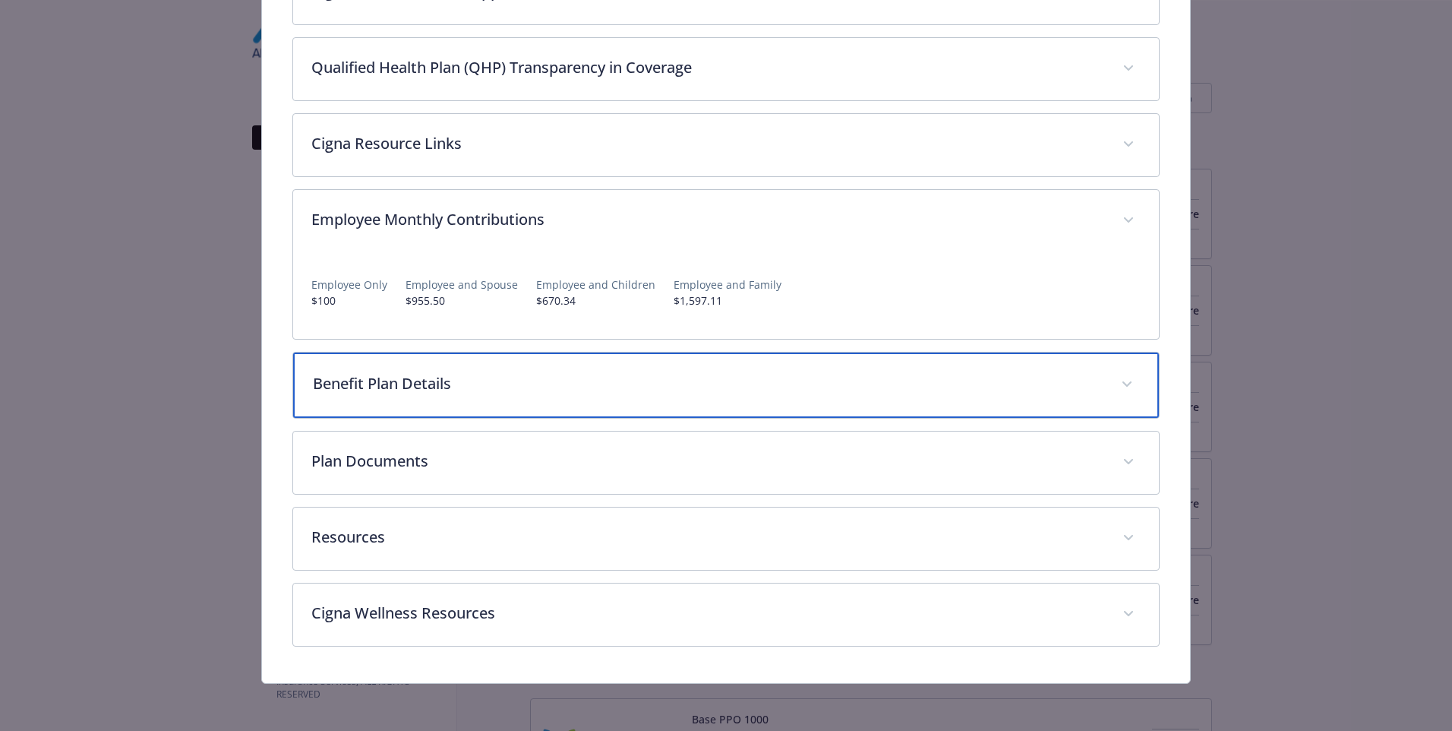
click at [478, 386] on p "Benefit Plan Details" at bounding box center [708, 383] width 790 height 23
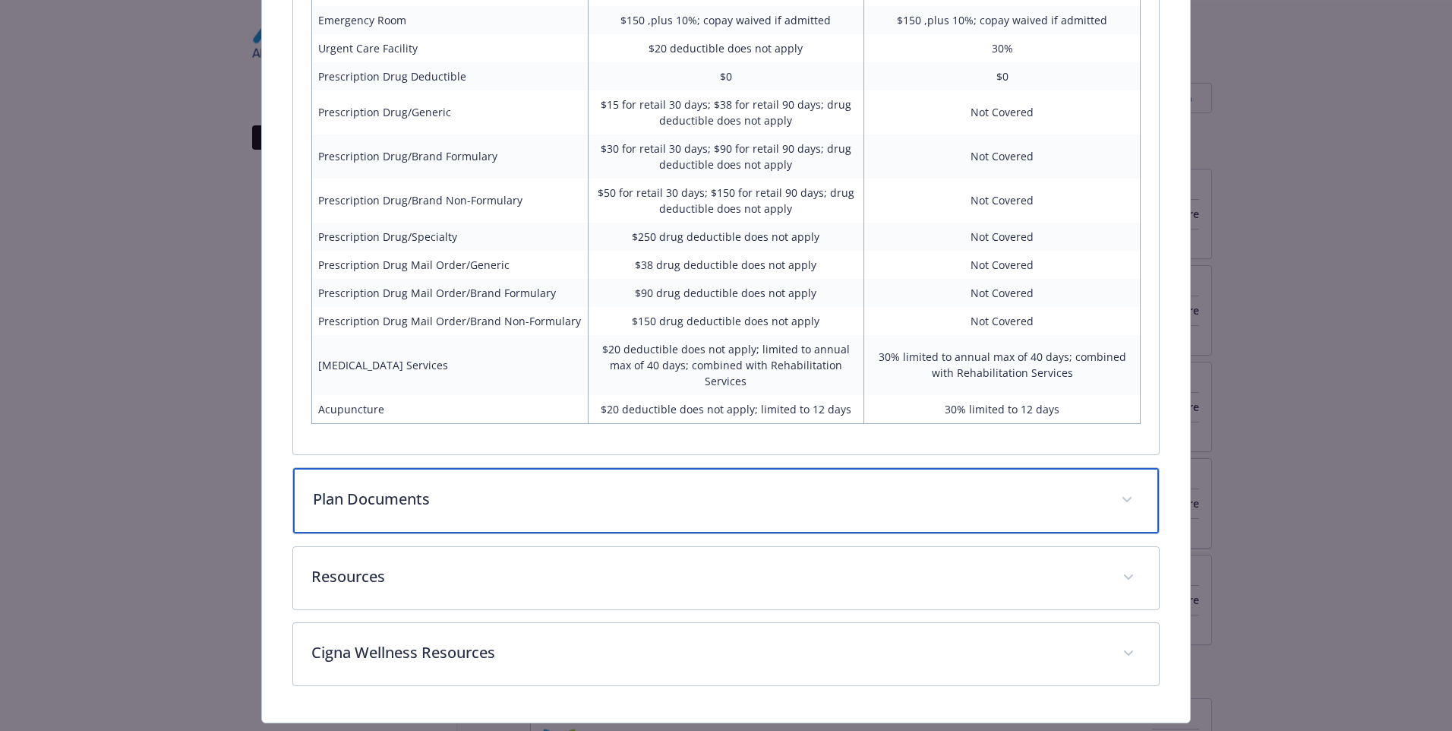
scroll to position [1472, 0]
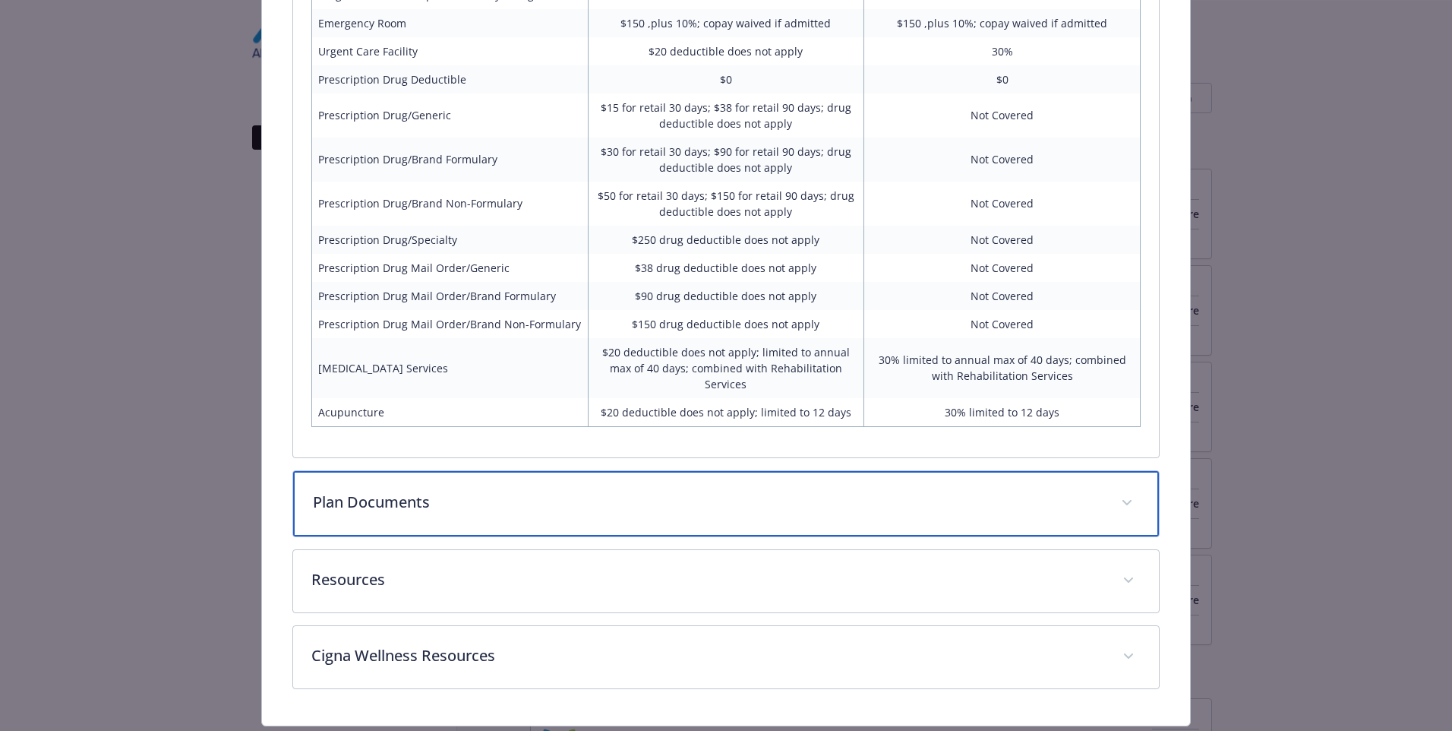
click at [338, 494] on p "Plan Documents" at bounding box center [708, 502] width 790 height 23
